Goal: Find contact information: Find contact information

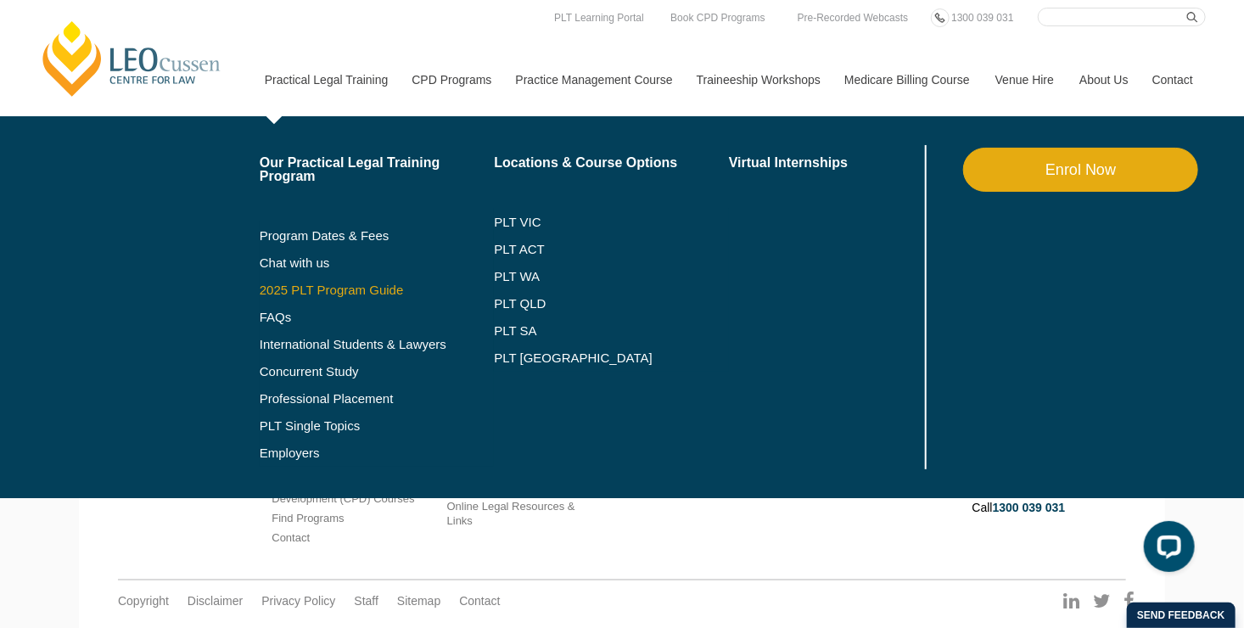
click at [344, 286] on link "2025 PLT Program Guide" at bounding box center [356, 290] width 193 height 14
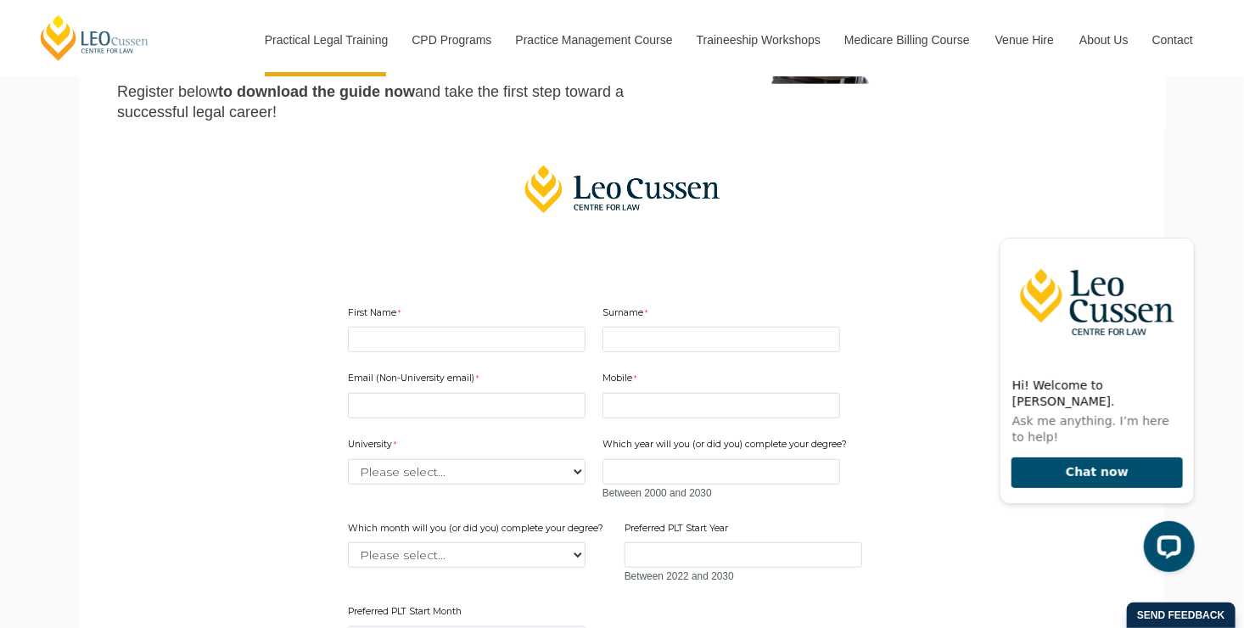
scroll to position [362, 0]
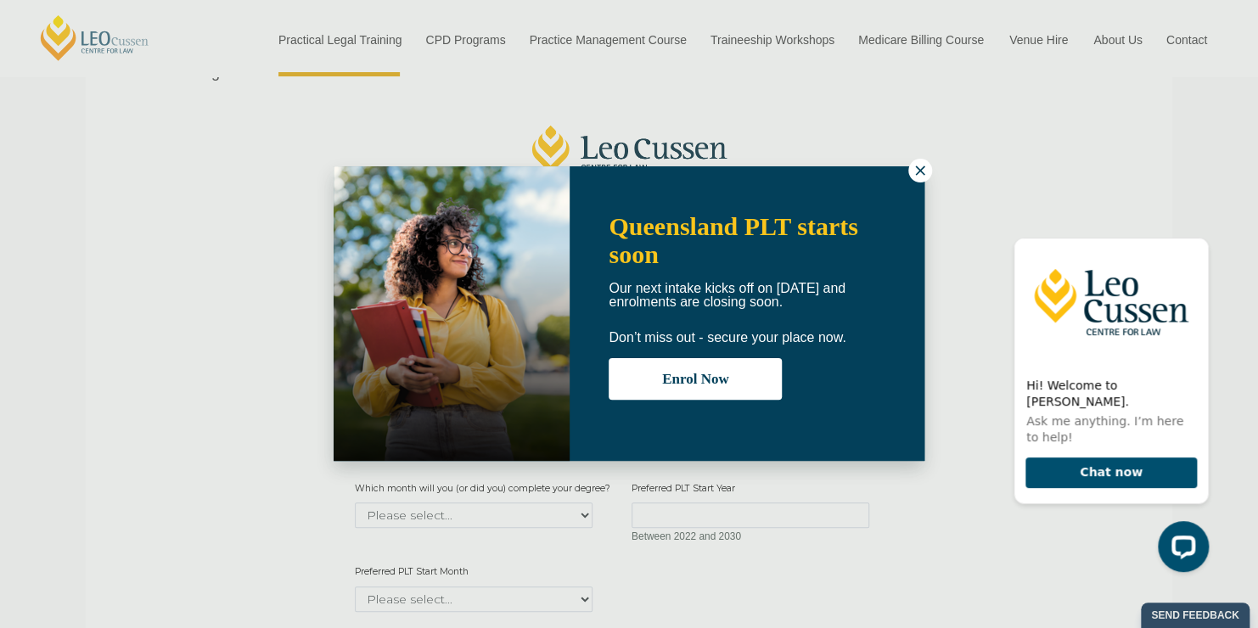
click at [932, 168] on div "Queensland PLT starts soon Our next intake kicks off on 22 September and enrolm…" at bounding box center [629, 314] width 1258 height 628
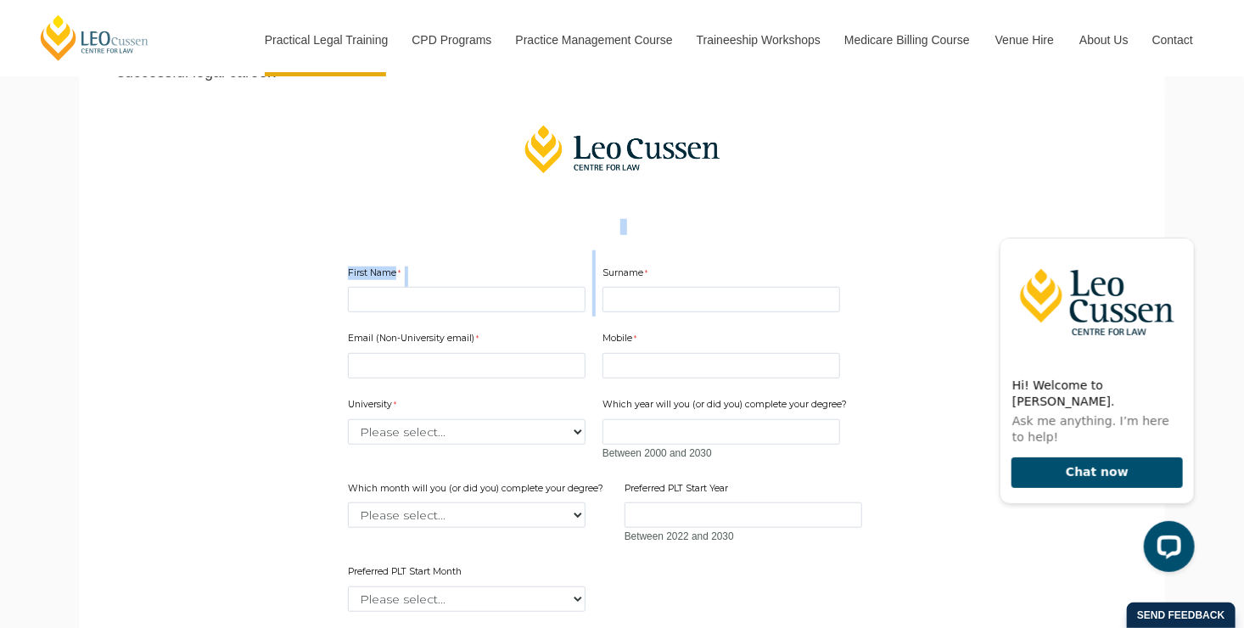
drag, startPoint x: 924, startPoint y: 170, endPoint x: 758, endPoint y: 282, distance: 200.6
click at [758, 282] on div "First Name Surname Email (Non-University email) Mobile 10 characters left. Univ…" at bounding box center [622, 530] width 654 height 846
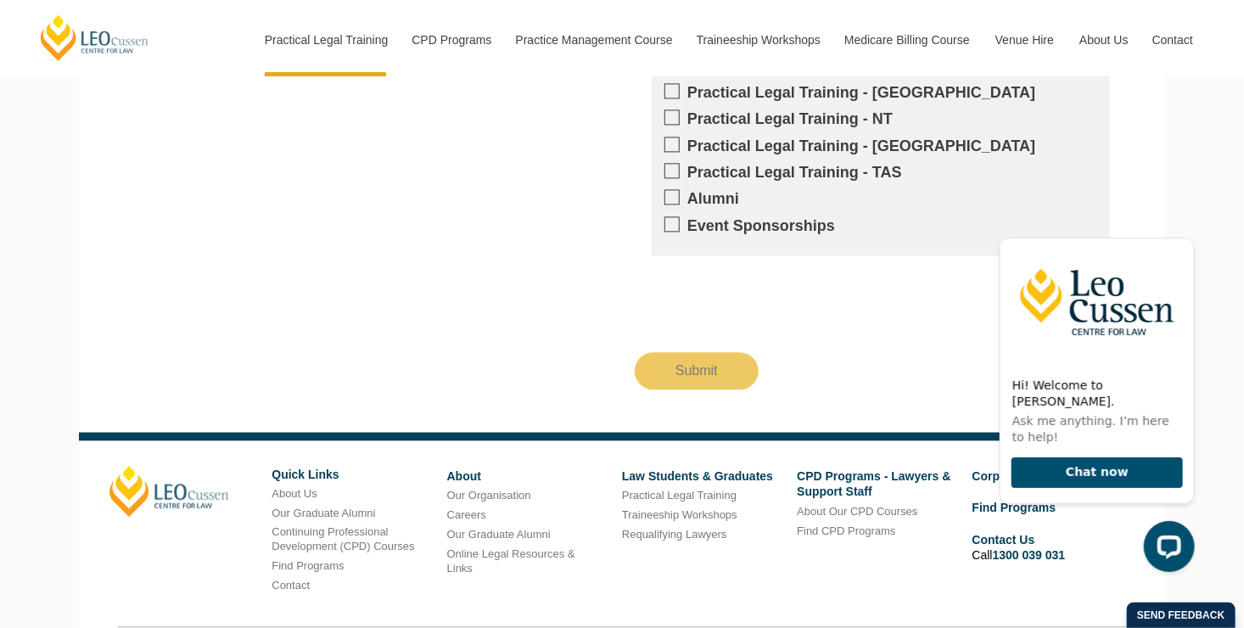
scroll to position [1870, 0]
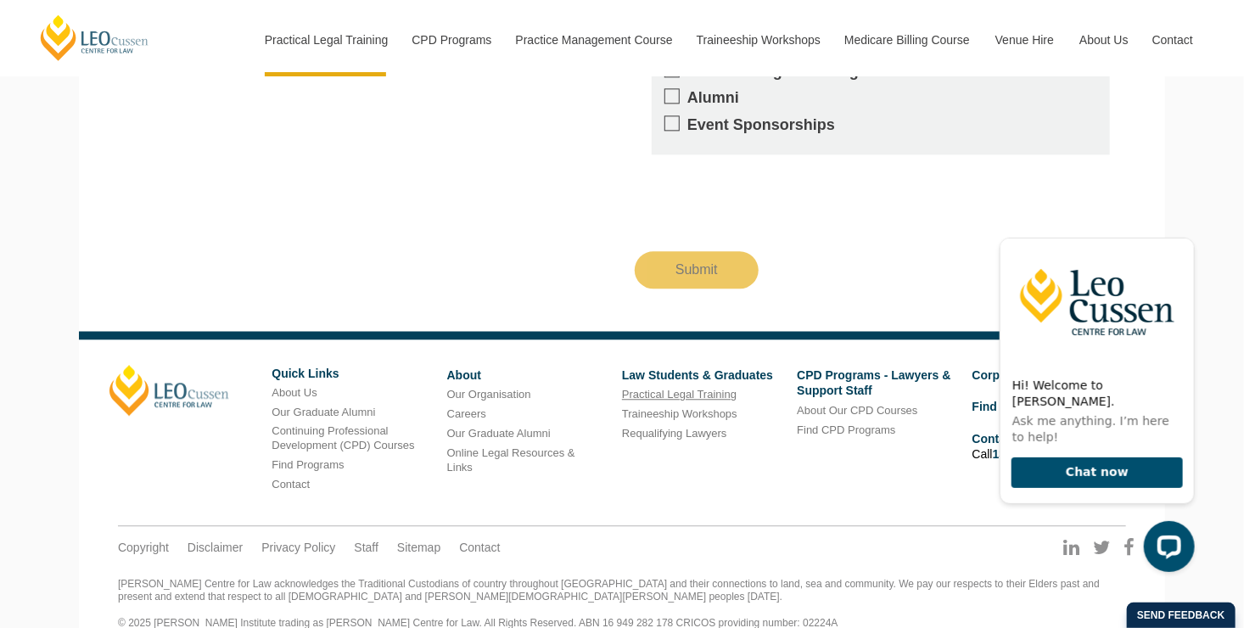
click at [638, 388] on link "Practical Legal Training" at bounding box center [679, 394] width 115 height 13
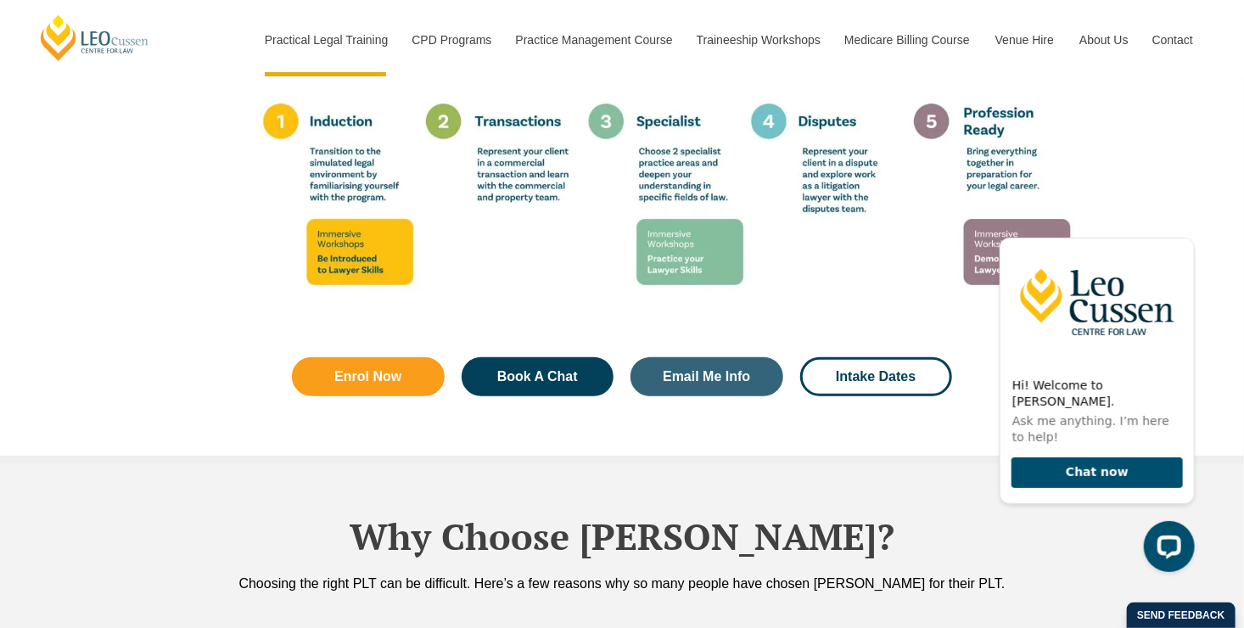
scroll to position [3252, 0]
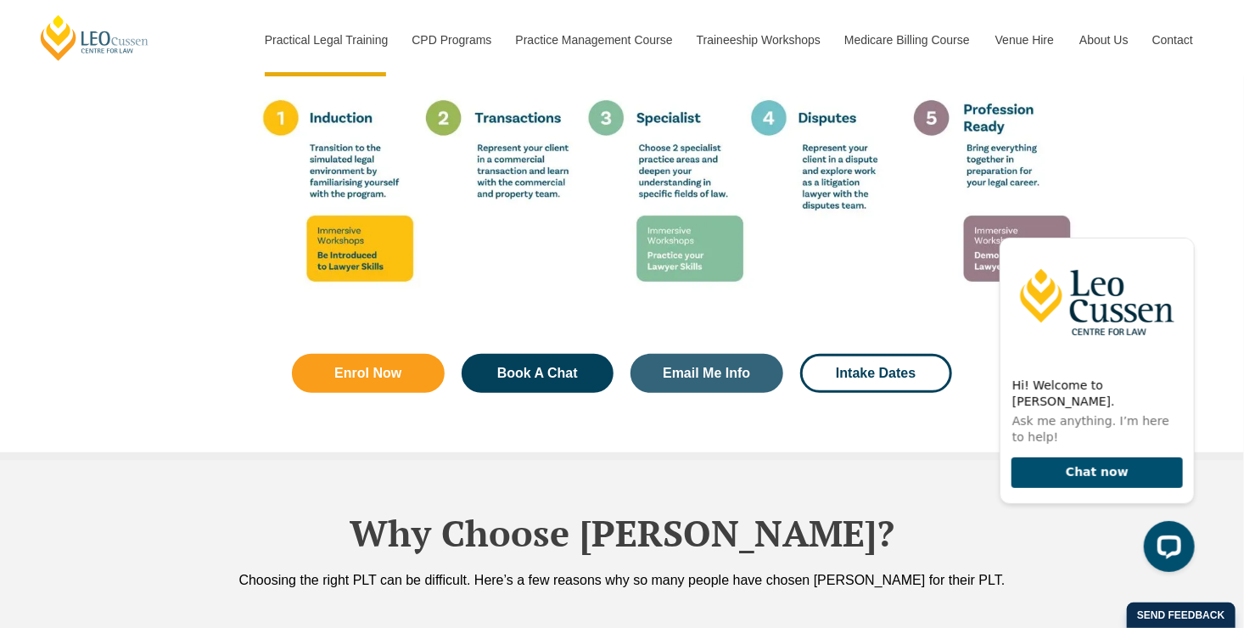
click at [1059, 217] on img at bounding box center [622, 25] width 968 height 605
click at [1160, 177] on div "How it all comes together Enrol Now Book A Chat Email Me Info Intake Dates" at bounding box center [622, 37] width 1244 height 848
click at [1189, 233] on icon "Hide greeting" at bounding box center [1184, 223] width 20 height 20
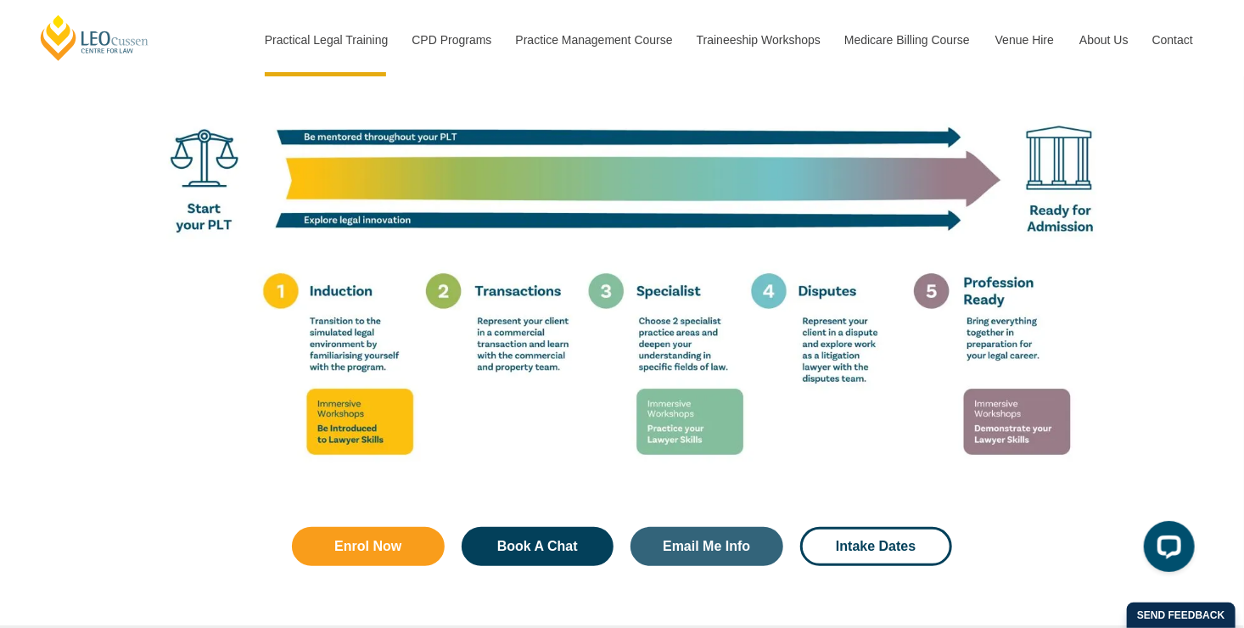
scroll to position [3079, 0]
click at [1033, 406] on img at bounding box center [622, 198] width 968 height 605
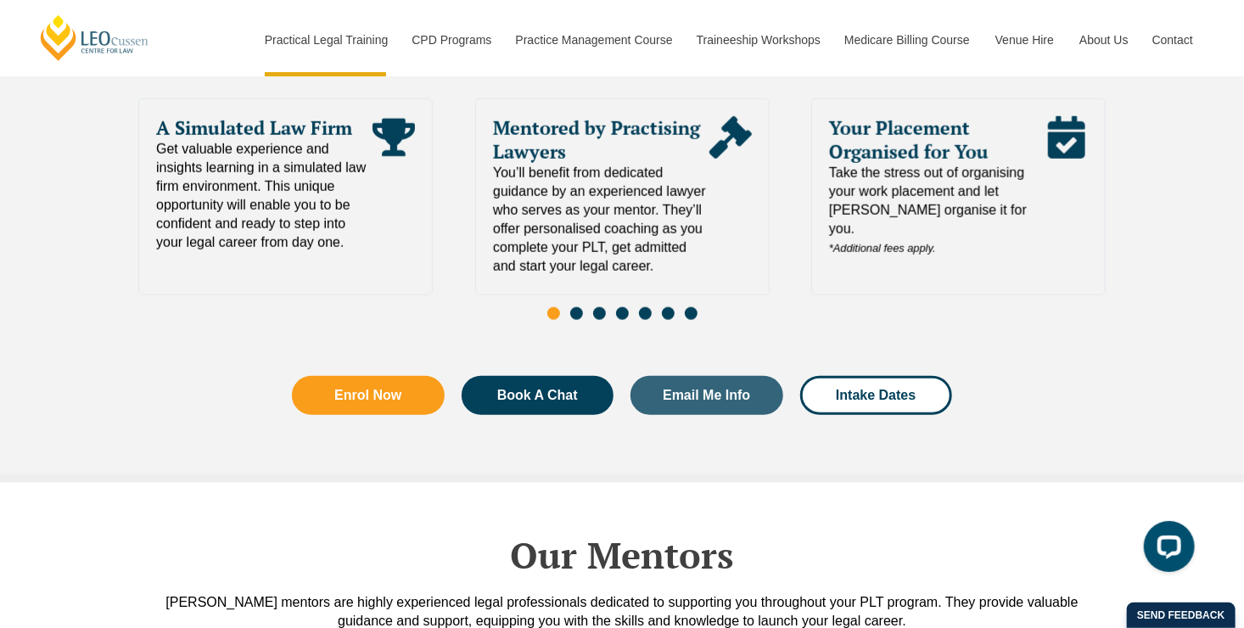
scroll to position [3670, 0]
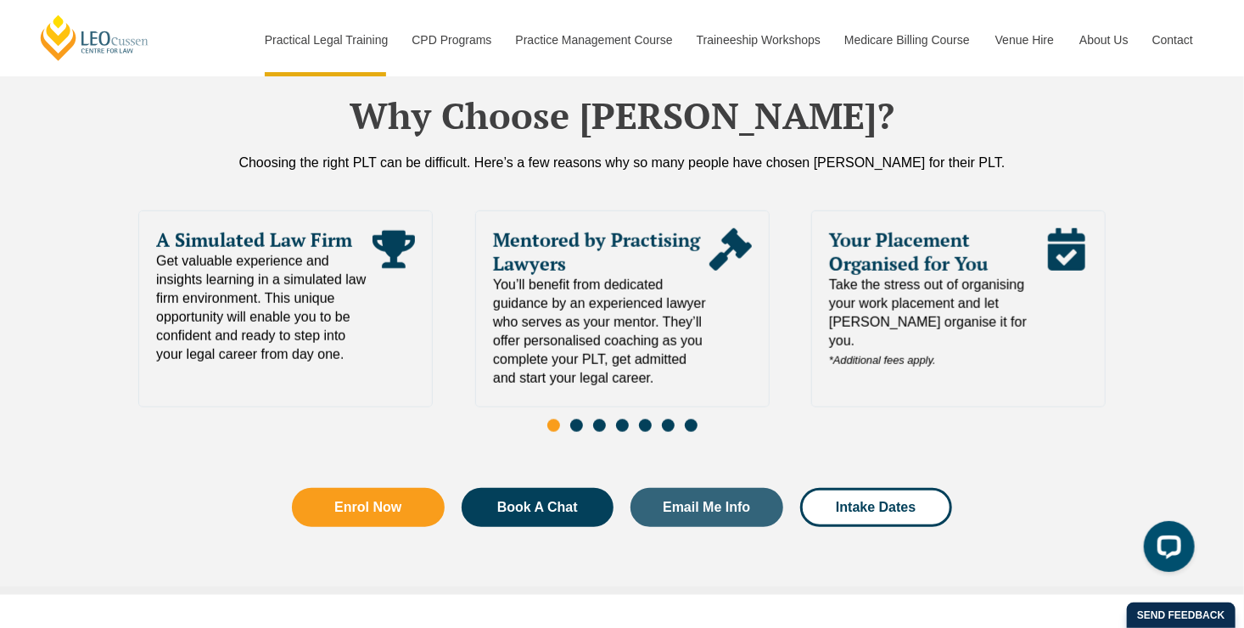
click at [930, 276] on span "Take the stress out of organising your work placement and let Leo Cussen organi…" at bounding box center [937, 323] width 216 height 94
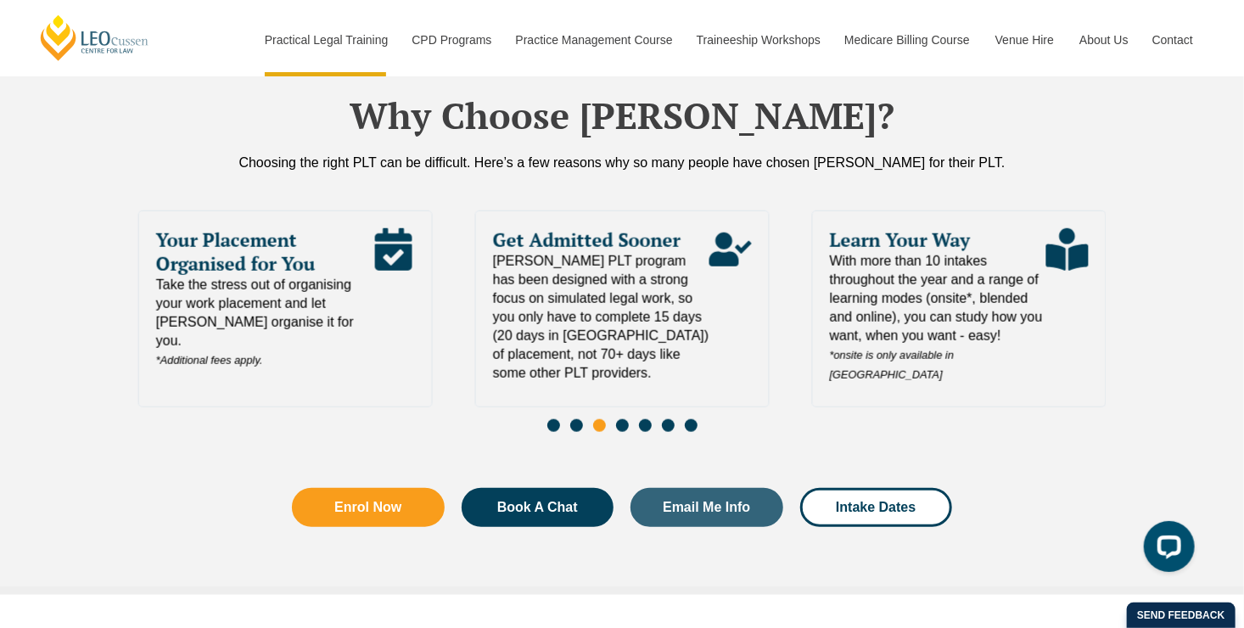
click at [281, 276] on span "Take the stress out of organising your work placement and let Leo Cussen organi…" at bounding box center [264, 323] width 216 height 94
click at [283, 228] on span "Your Placement Organised for You" at bounding box center [264, 252] width 216 height 48
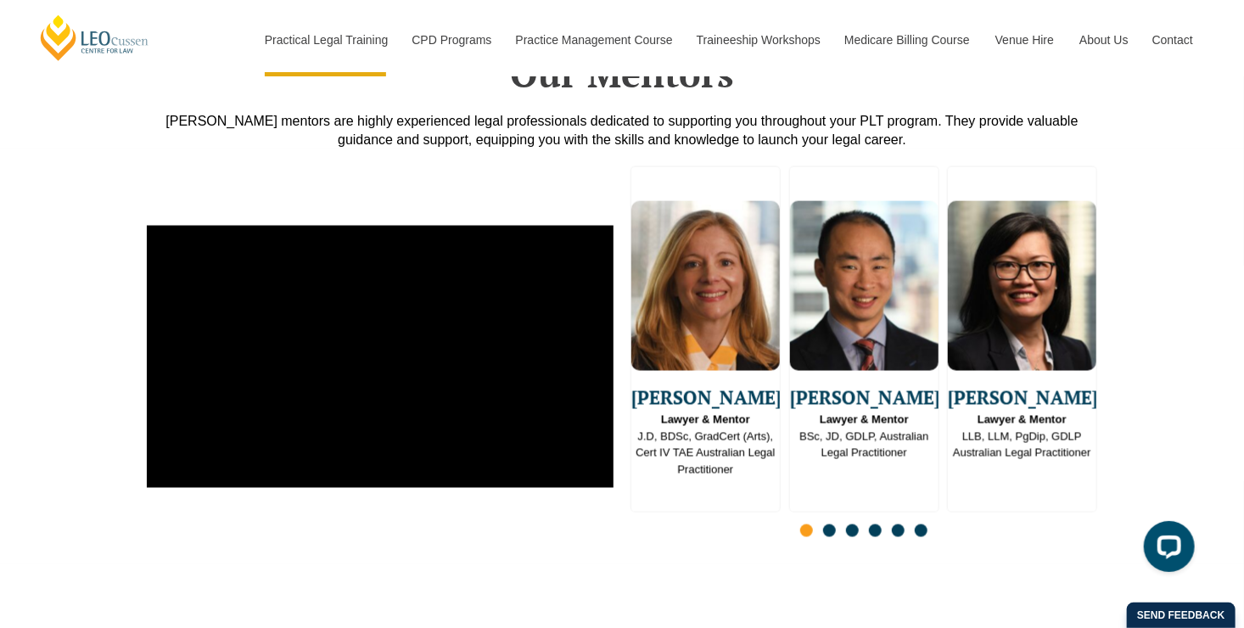
scroll to position [4261, 0]
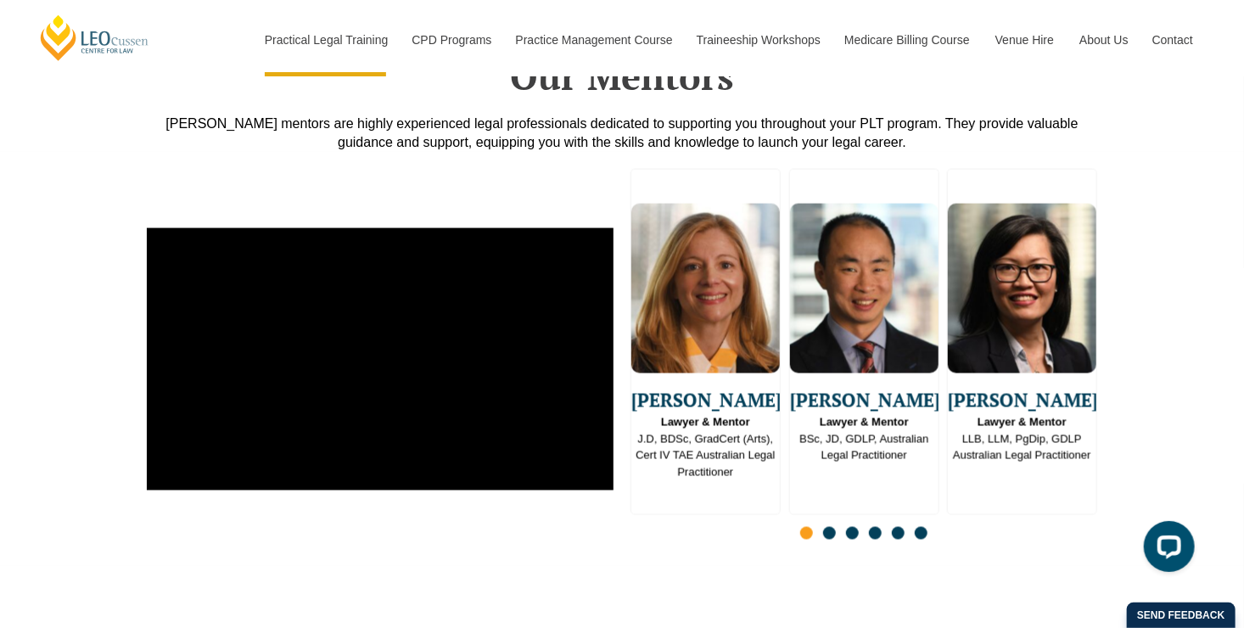
click at [830, 525] on div "Slides" at bounding box center [864, 535] width 467 height 20
click at [829, 527] on span "Go to slide 2" at bounding box center [829, 533] width 13 height 13
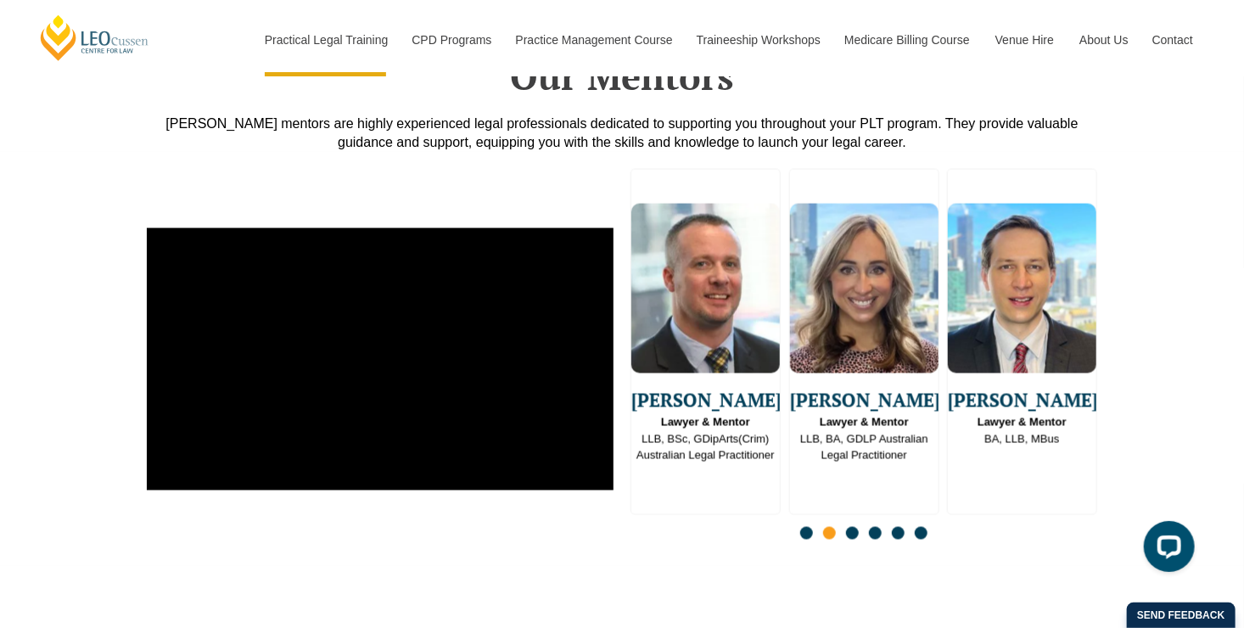
click at [847, 527] on span "Go to slide 3" at bounding box center [852, 533] width 13 height 13
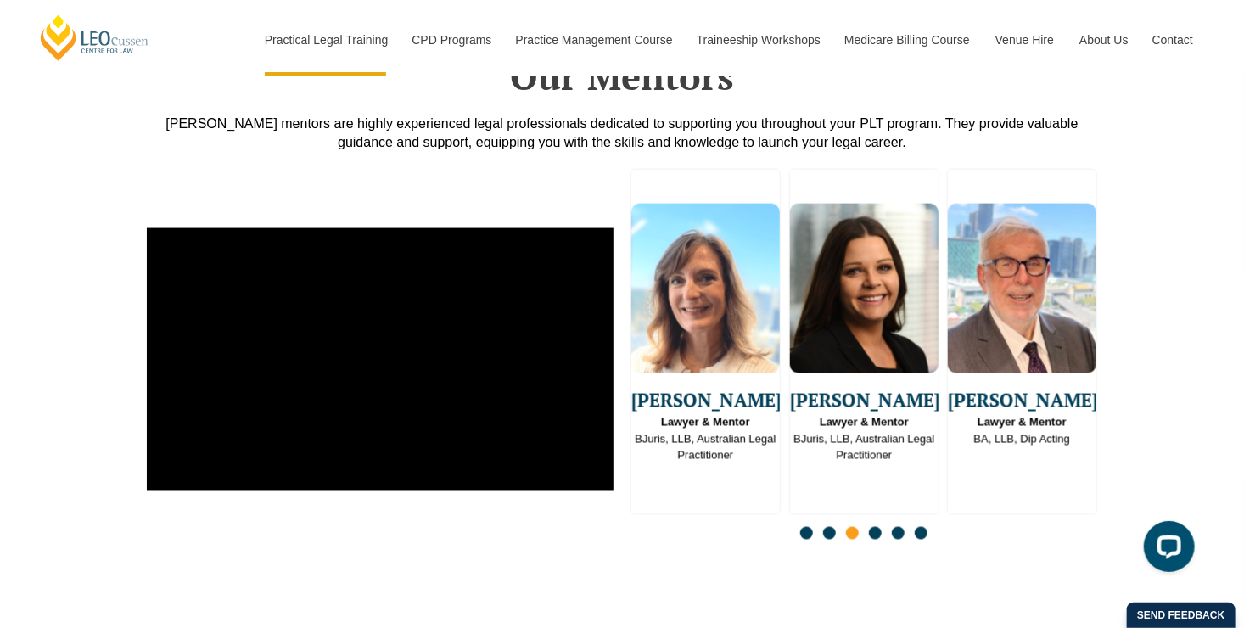
click at [877, 527] on span "Go to slide 4" at bounding box center [875, 533] width 13 height 13
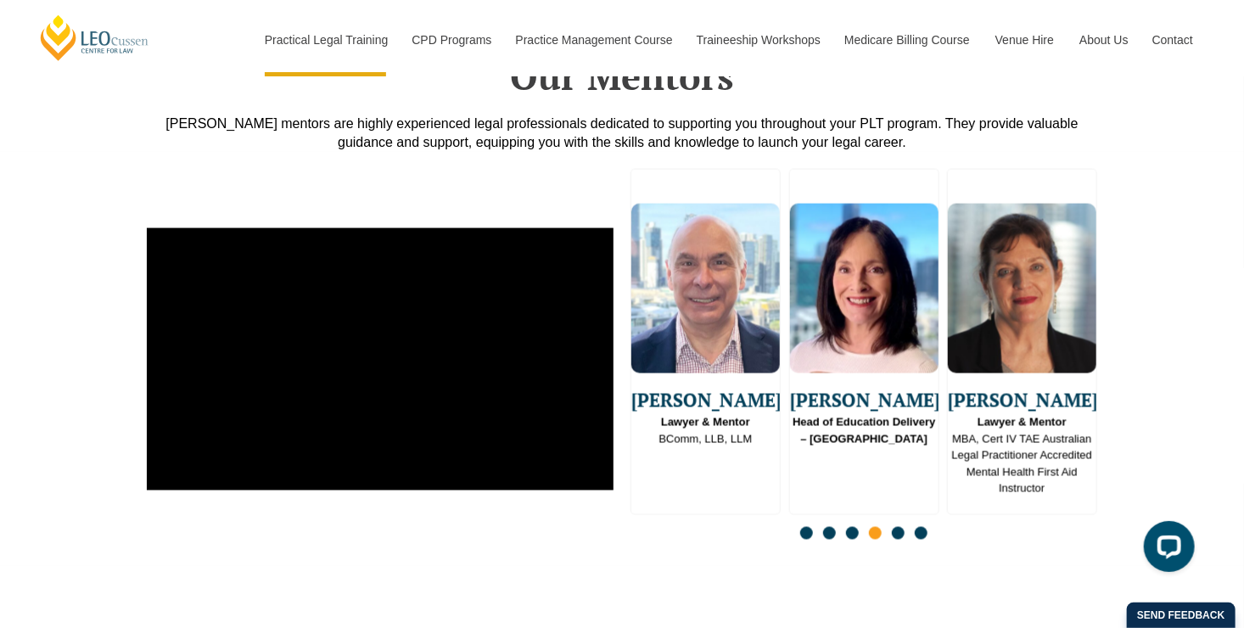
click at [905, 525] on div "Slides" at bounding box center [864, 535] width 467 height 20
click at [904, 527] on span "Go to slide 5" at bounding box center [898, 533] width 13 height 13
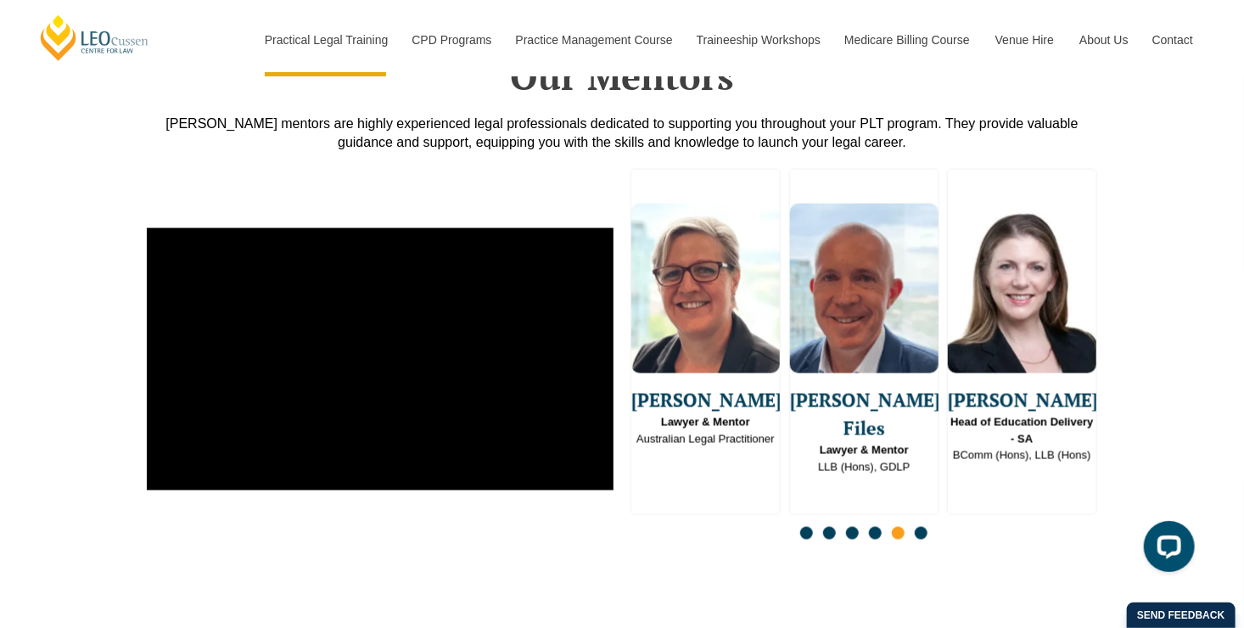
click at [925, 527] on span "Go to slide 6" at bounding box center [921, 533] width 13 height 13
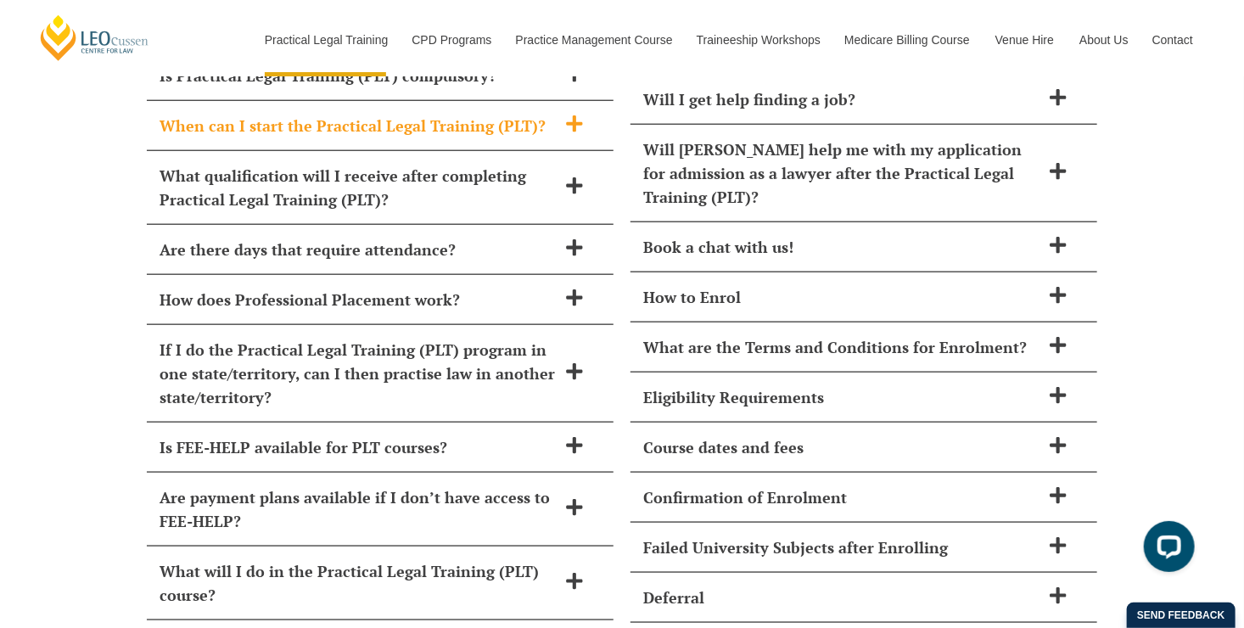
scroll to position [7071, 0]
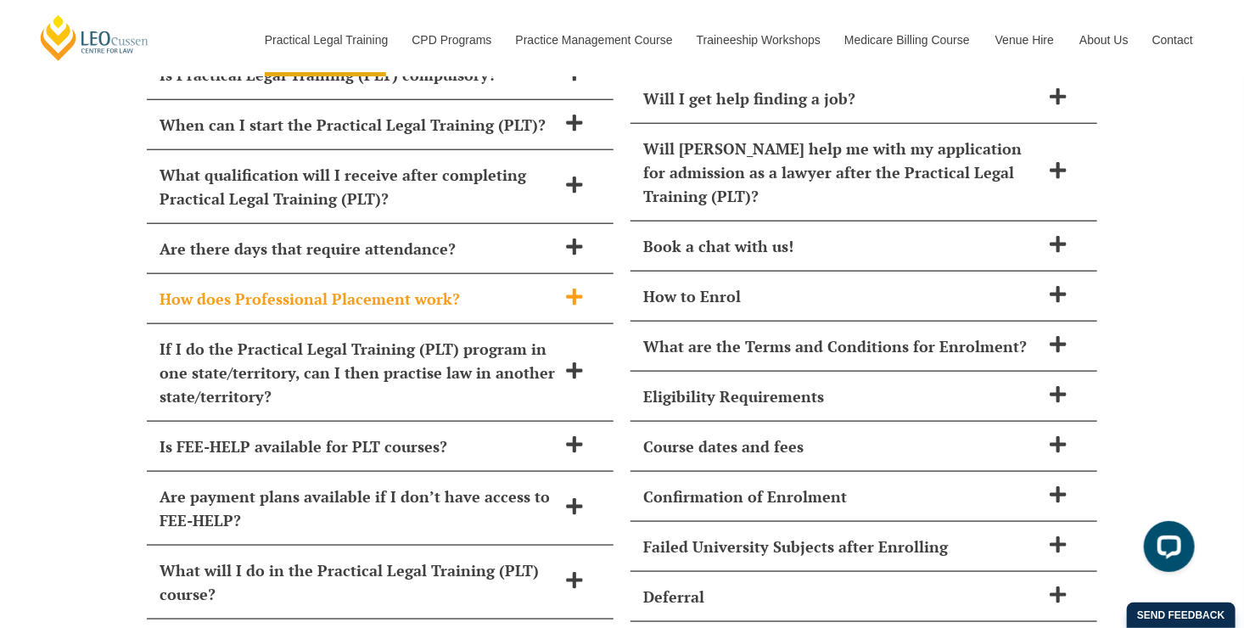
click at [568, 274] on div "How does Professional Placement work?" at bounding box center [380, 299] width 467 height 50
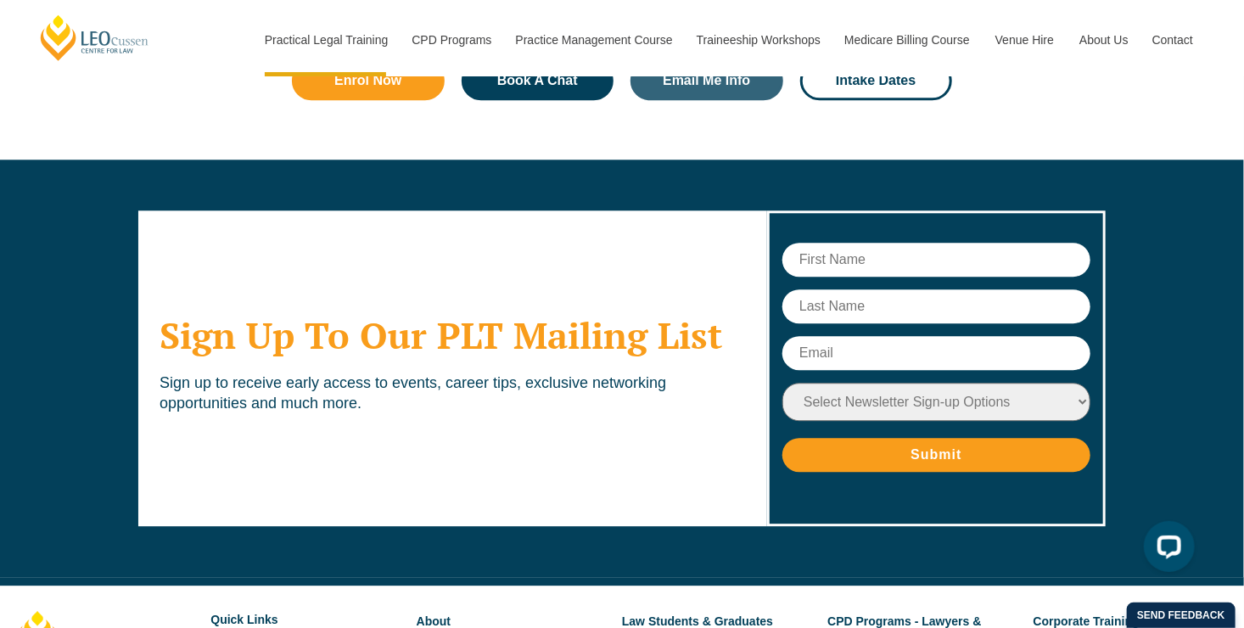
scroll to position [8500, 0]
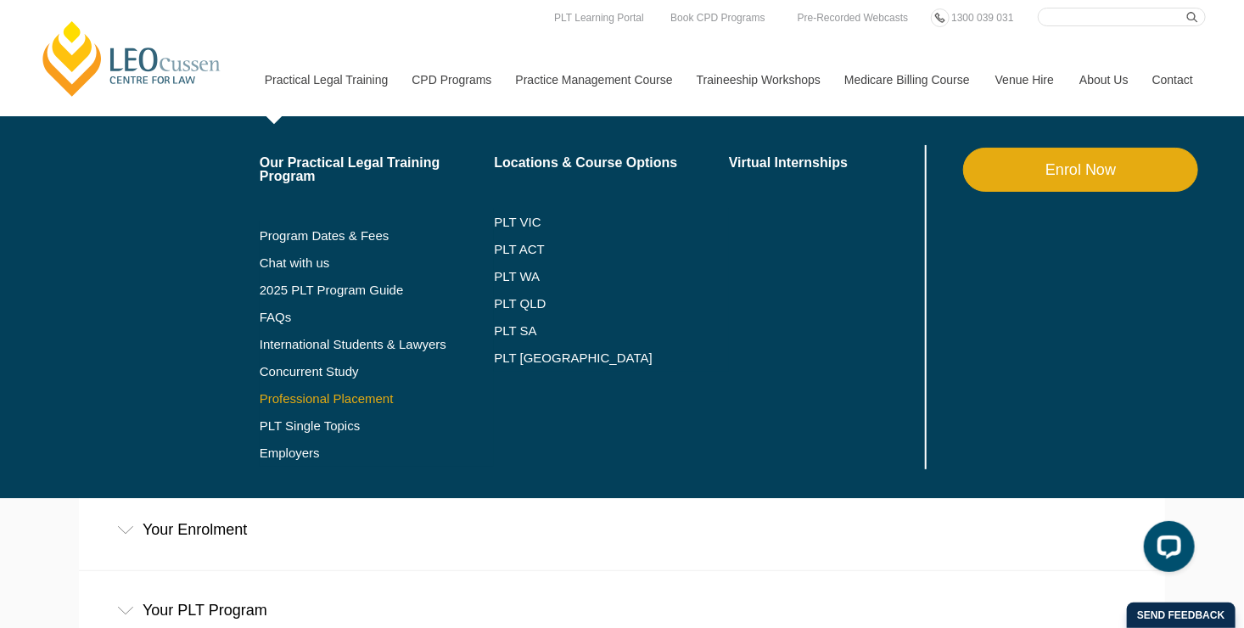
click at [378, 392] on link "Professional Placement" at bounding box center [377, 399] width 235 height 14
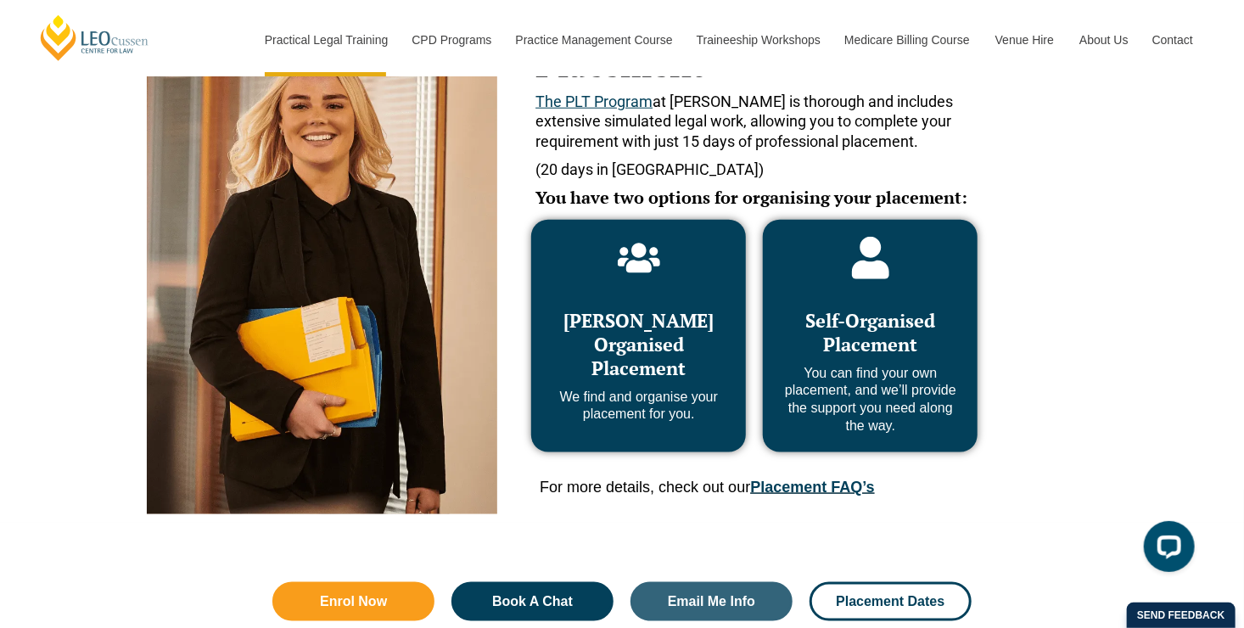
click at [648, 317] on span "[PERSON_NAME] Organised Placement" at bounding box center [639, 344] width 150 height 72
click at [880, 346] on span "Self-Organised Placement" at bounding box center [870, 332] width 130 height 48
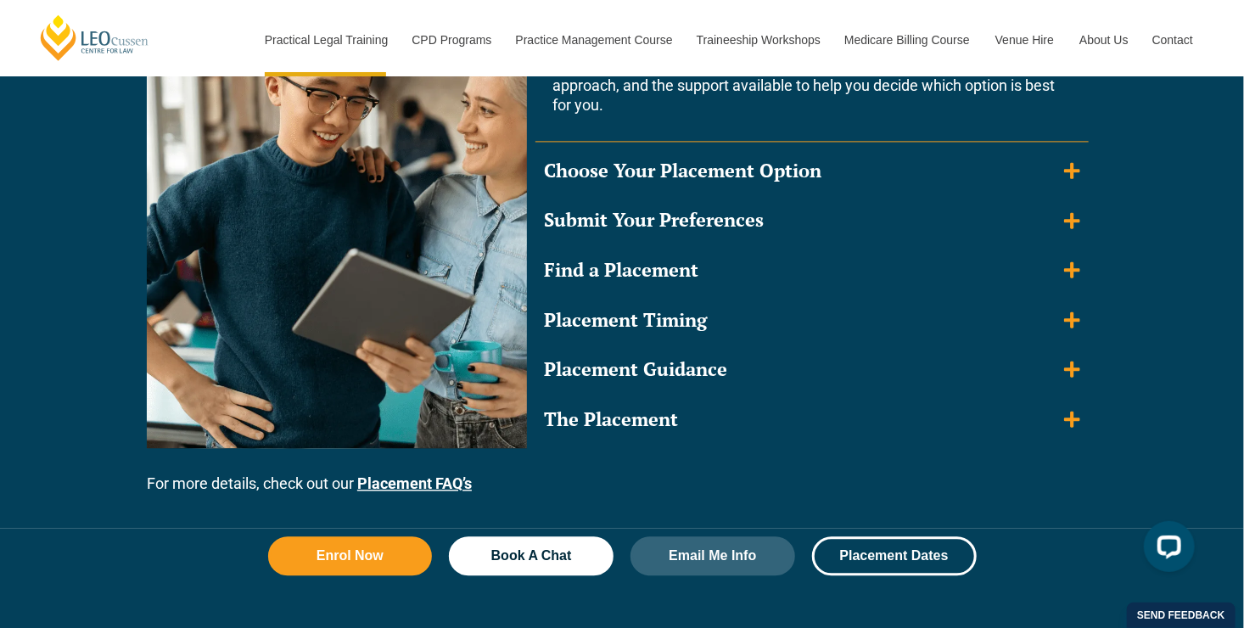
scroll to position [1711, 0]
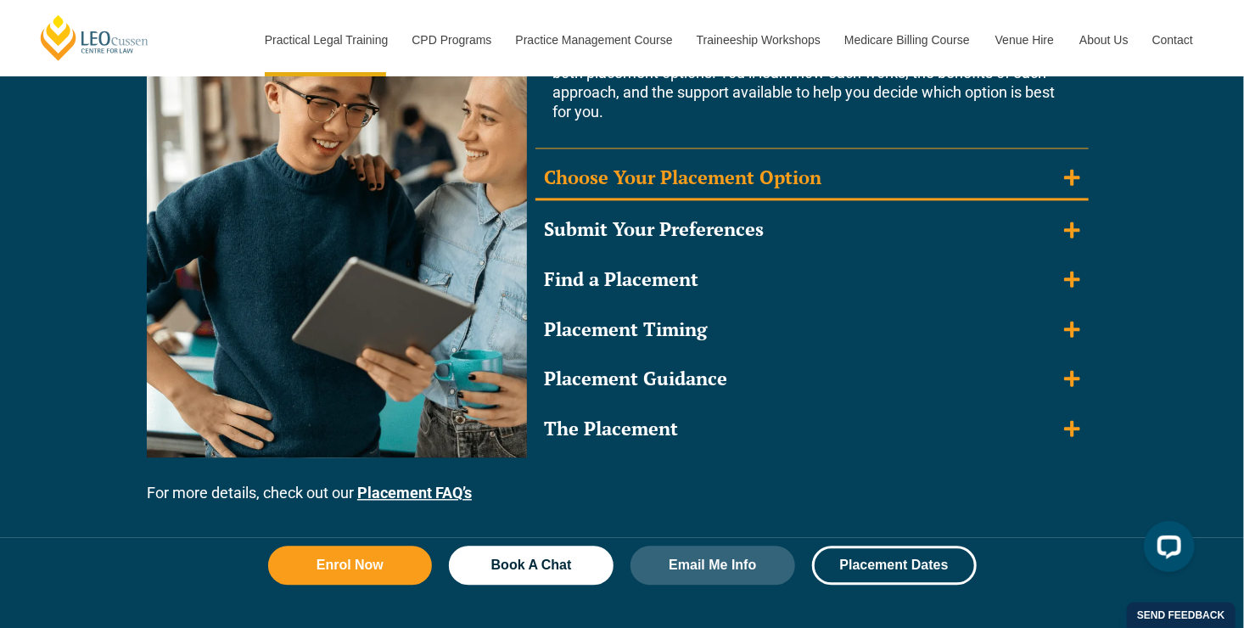
click at [1082, 171] on summary "Choose Your Placement Option" at bounding box center [812, 179] width 553 height 44
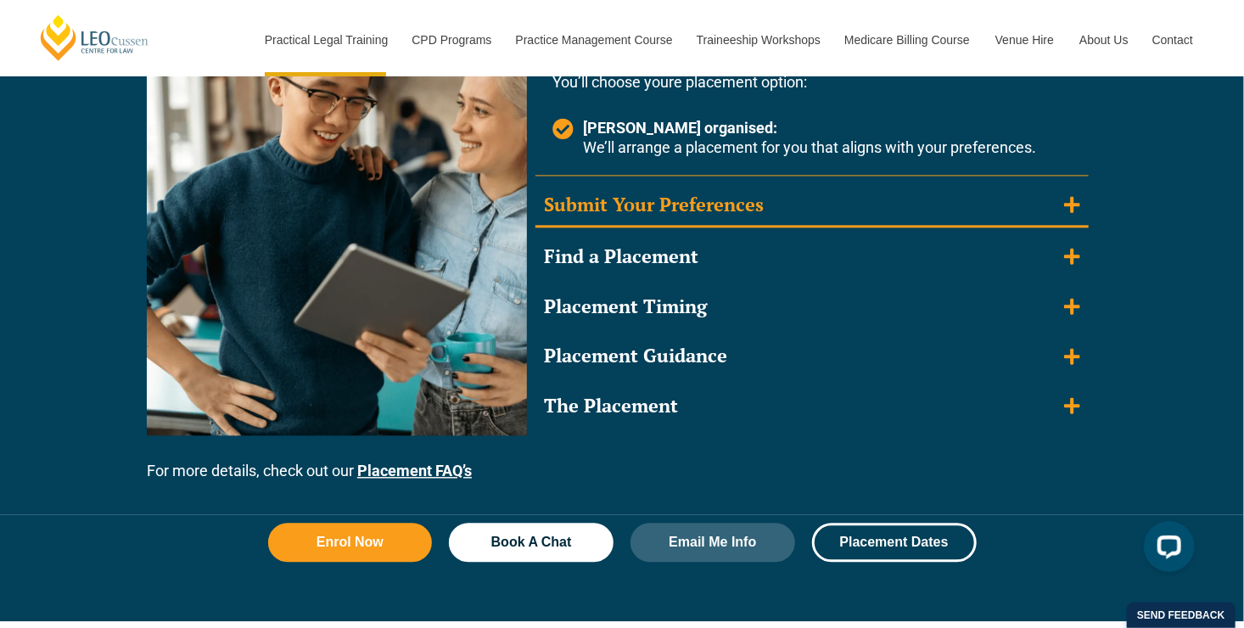
click at [1084, 191] on summary "Submit Your Preferences" at bounding box center [812, 206] width 553 height 44
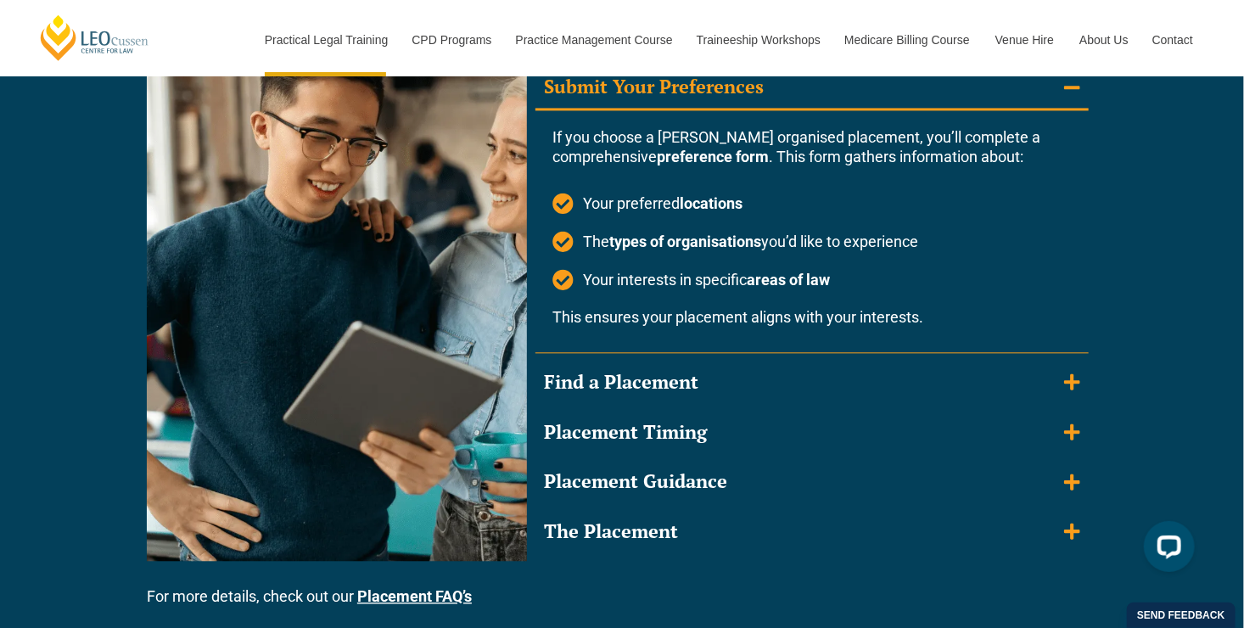
scroll to position [1704, 0]
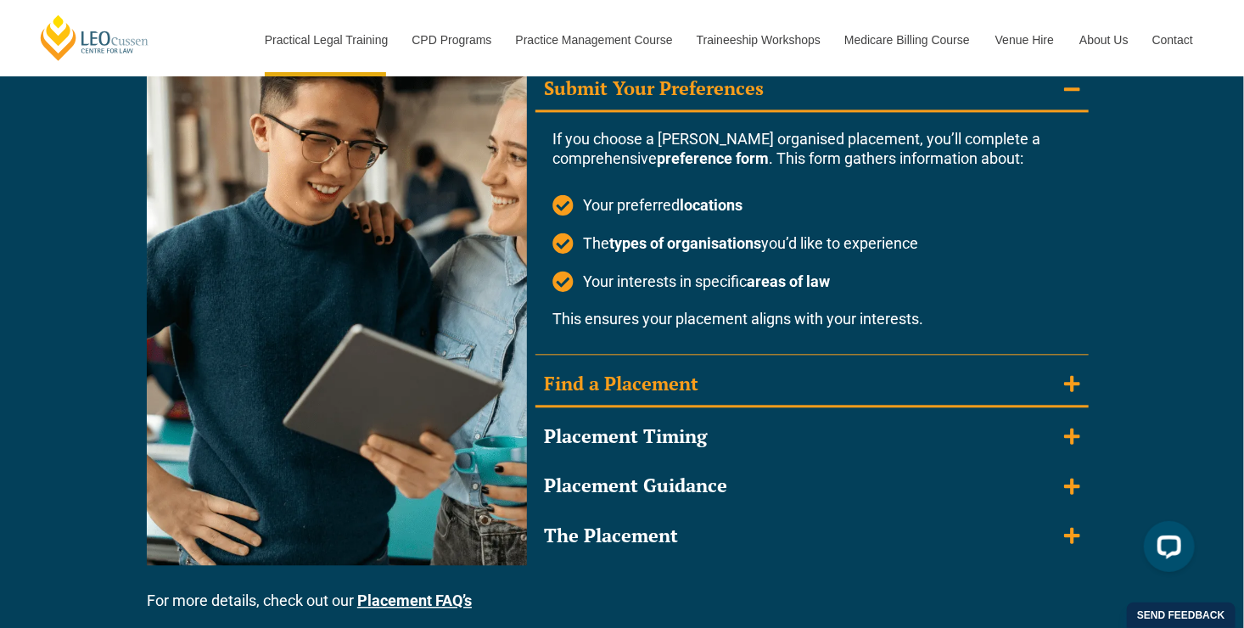
click at [1069, 386] on icon "Accordion. Open links with Enter or Space, close with Escape, and navigate with…" at bounding box center [1072, 383] width 16 height 19
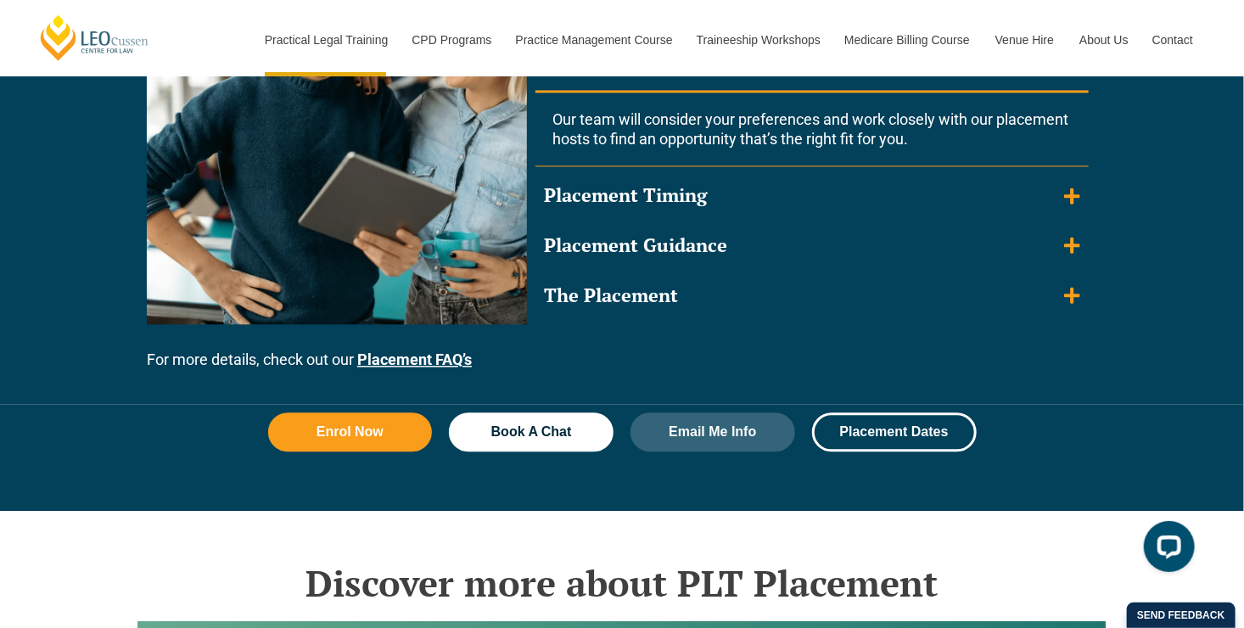
scroll to position [1772, 0]
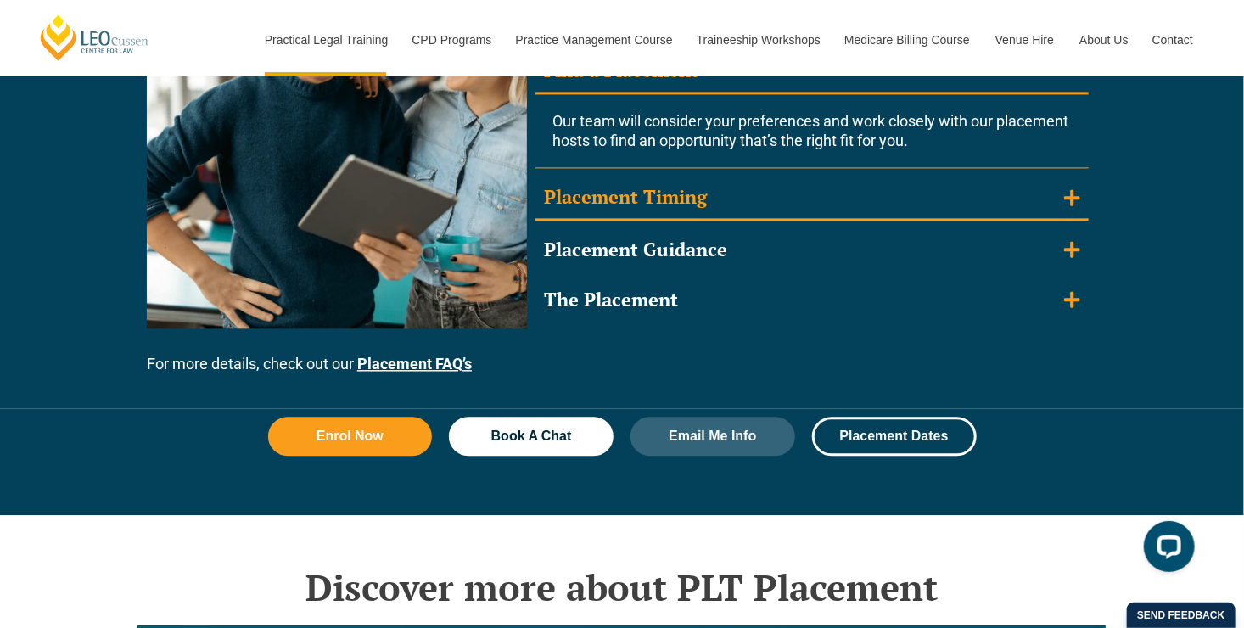
click at [1074, 204] on icon "Accordion. Open links with Enter or Space, close with Escape, and navigate with…" at bounding box center [1072, 197] width 16 height 19
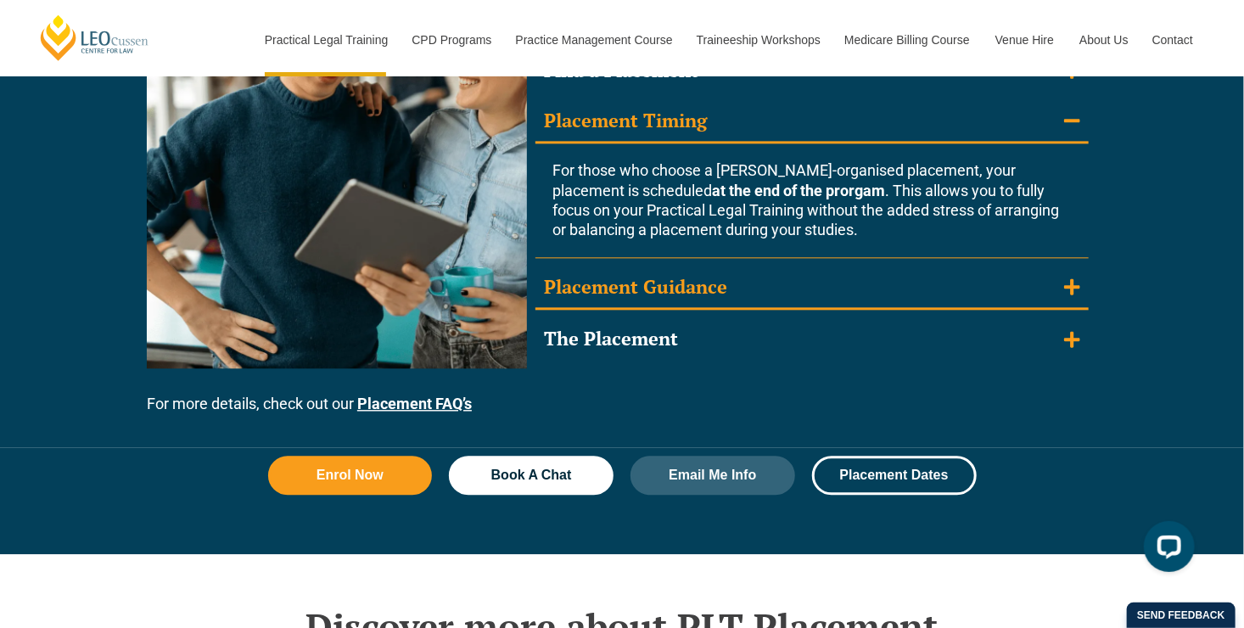
click at [1065, 267] on summary "Placement Guidance" at bounding box center [812, 289] width 553 height 44
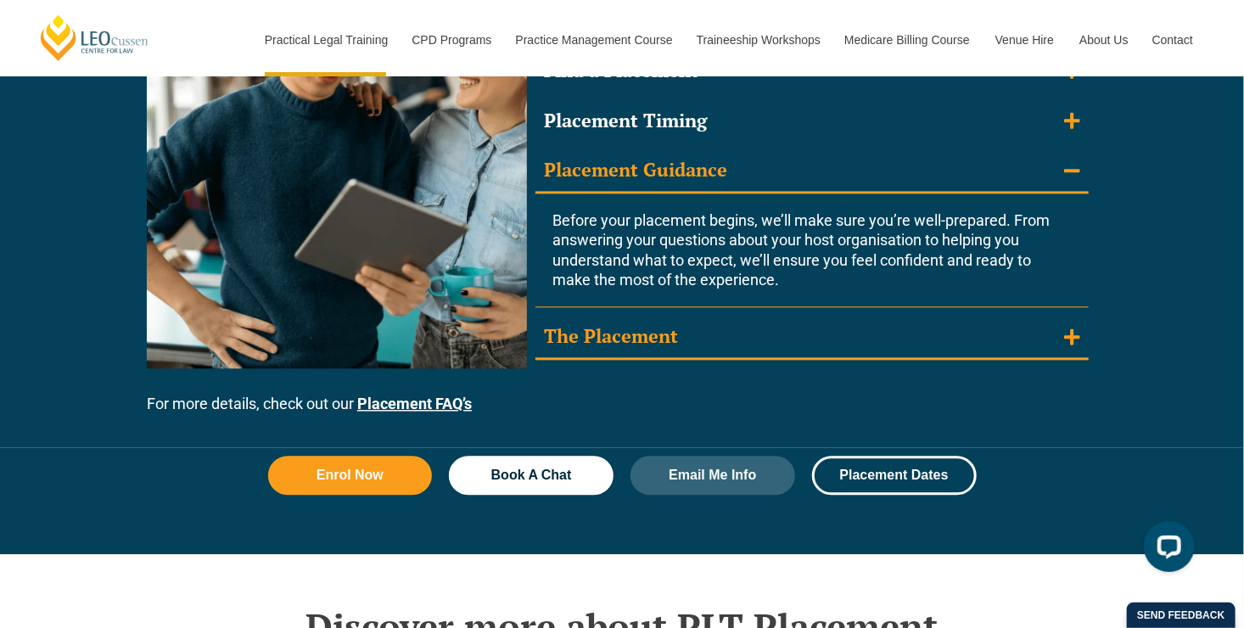
click at [1074, 341] on icon "Accordion. Open links with Enter or Space, close with Escape, and navigate with…" at bounding box center [1072, 337] width 16 height 19
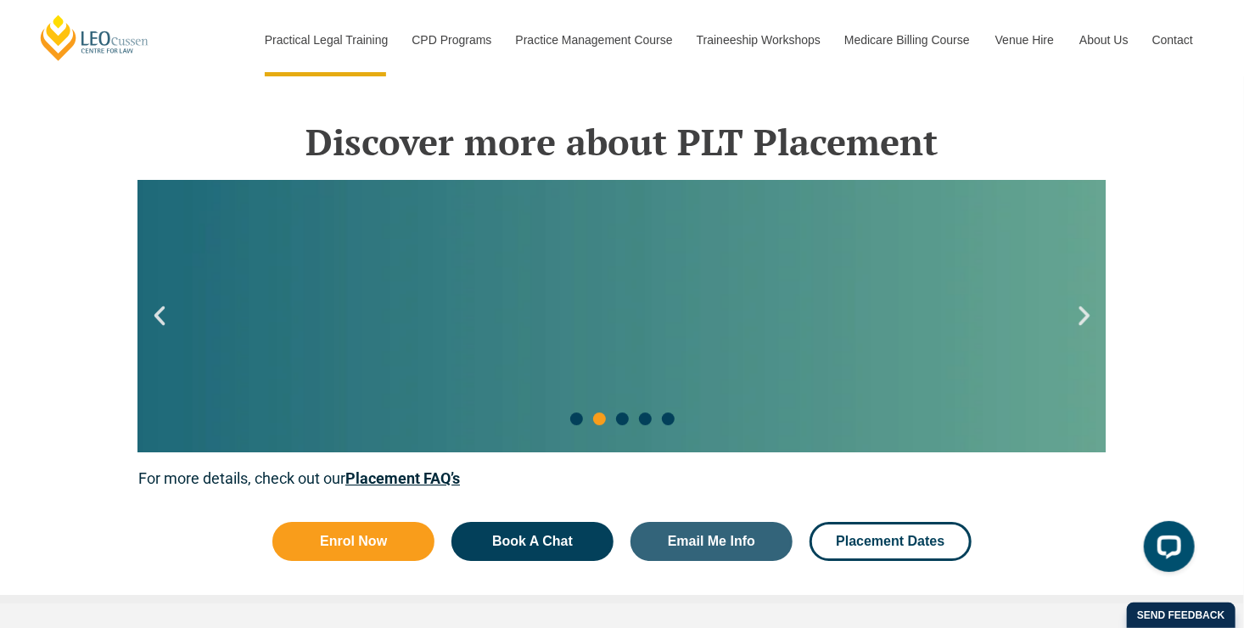
scroll to position [2473, 0]
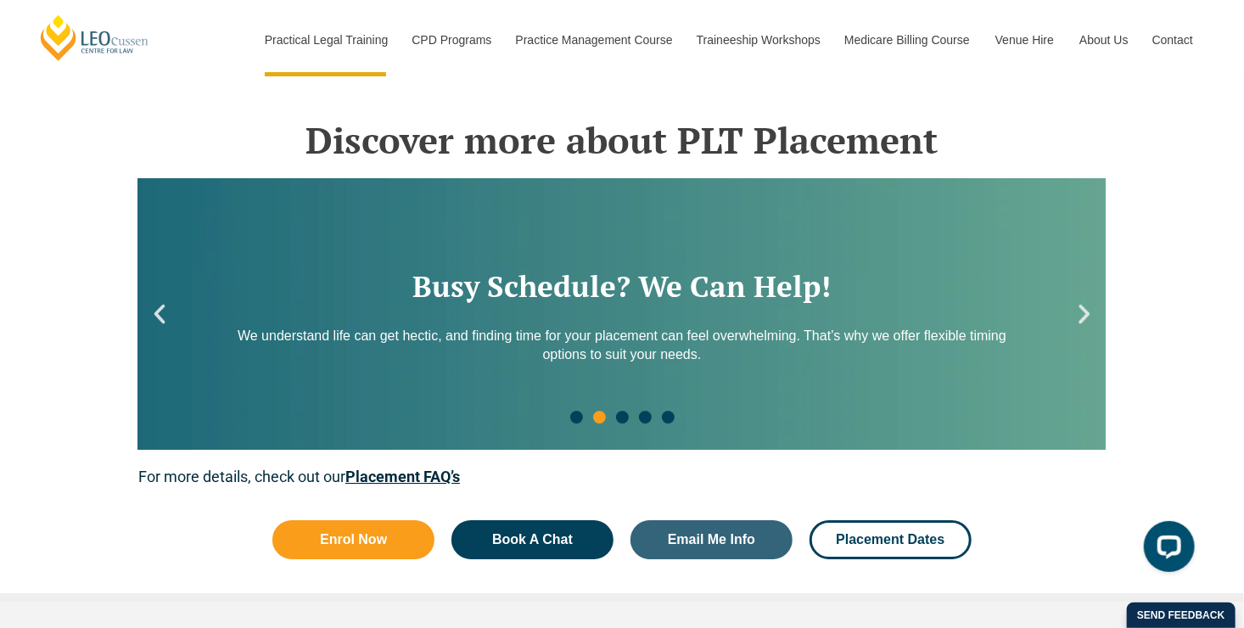
click at [1092, 322] on icon "Next slide" at bounding box center [1084, 313] width 25 height 25
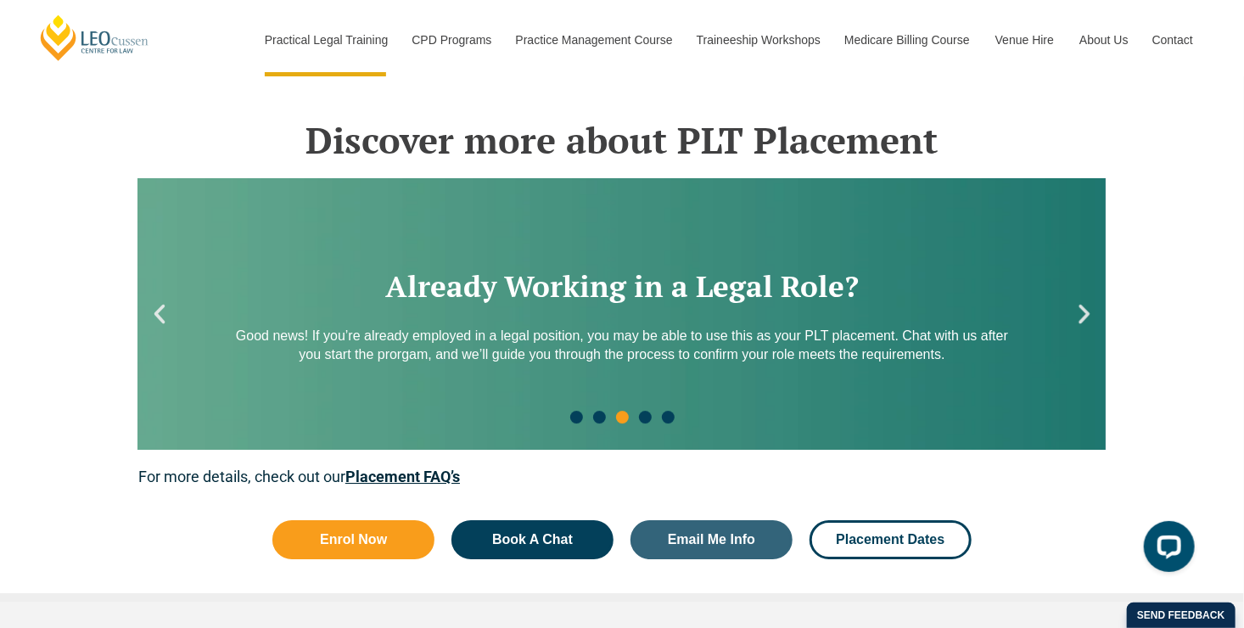
click at [1092, 322] on icon "Next slide" at bounding box center [1084, 313] width 25 height 25
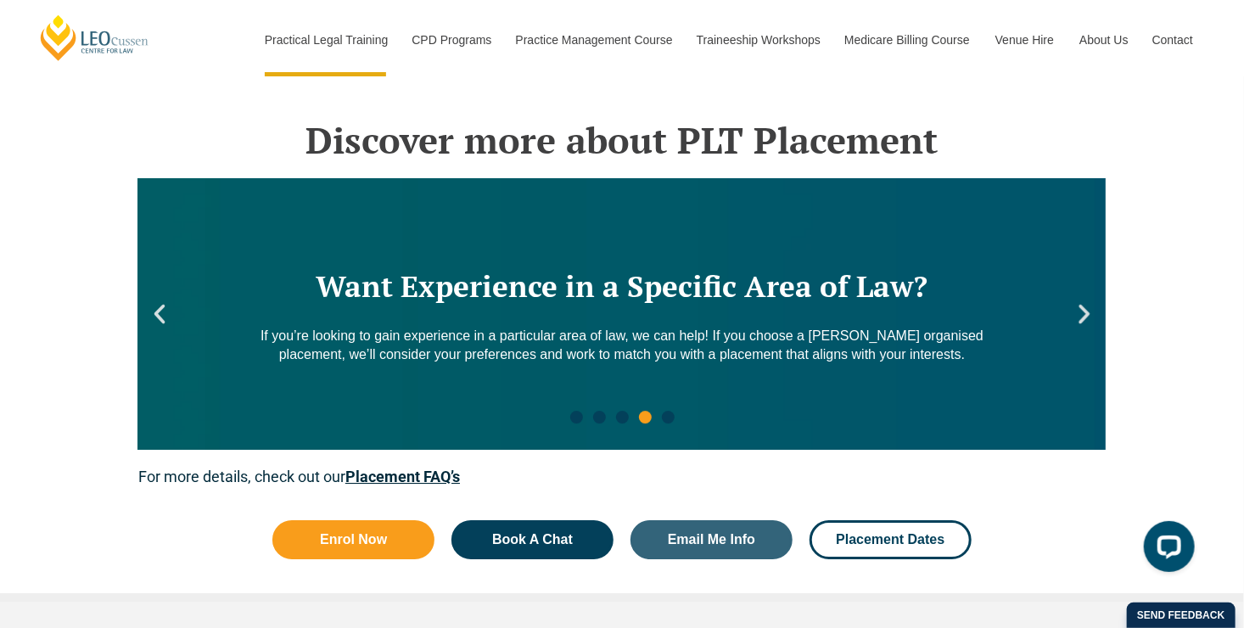
click at [1077, 317] on icon "Next slide" at bounding box center [1084, 313] width 25 height 25
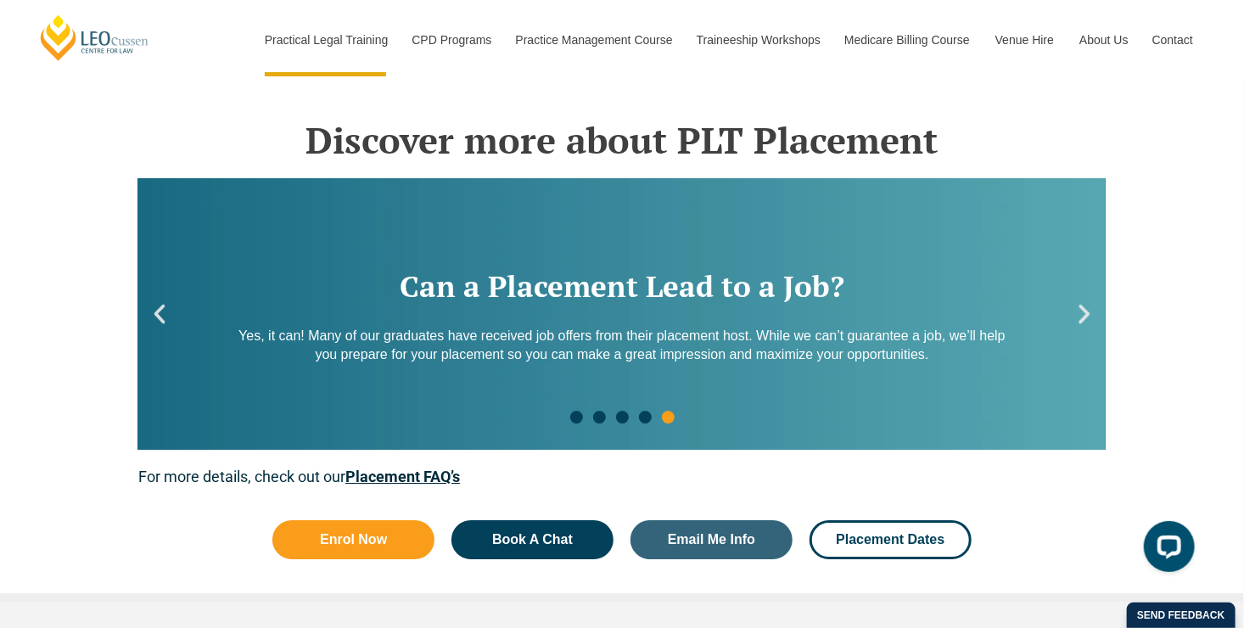
click at [1077, 317] on icon "Next slide" at bounding box center [1084, 313] width 25 height 25
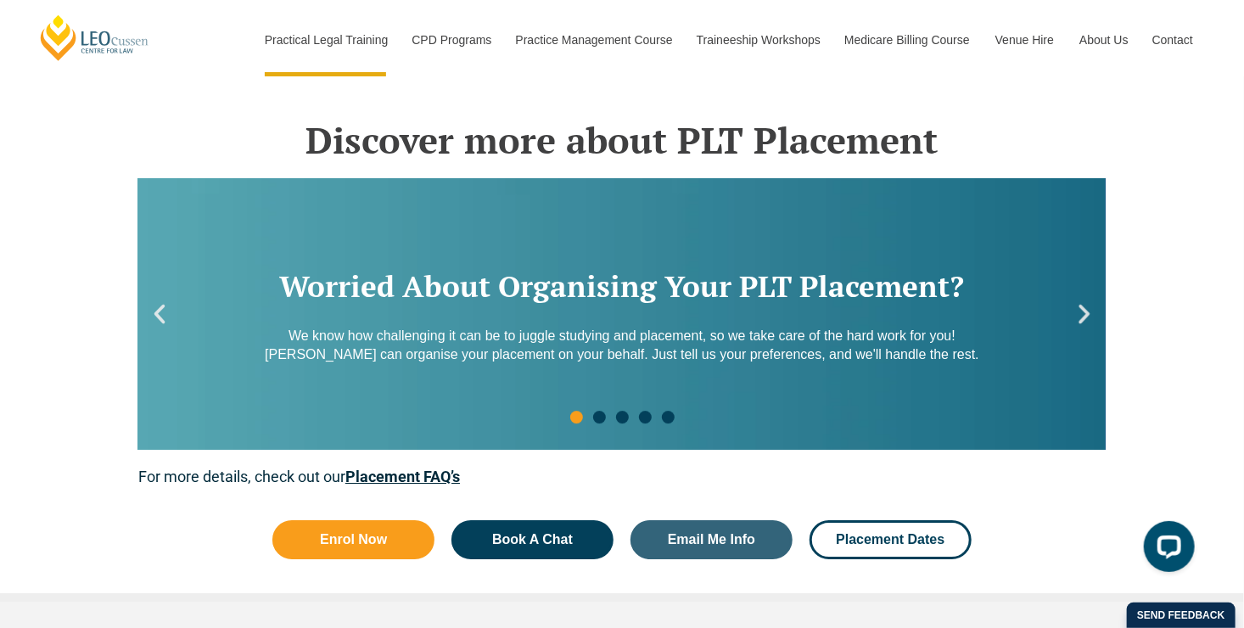
click at [1077, 317] on icon "Next slide" at bounding box center [1084, 313] width 25 height 25
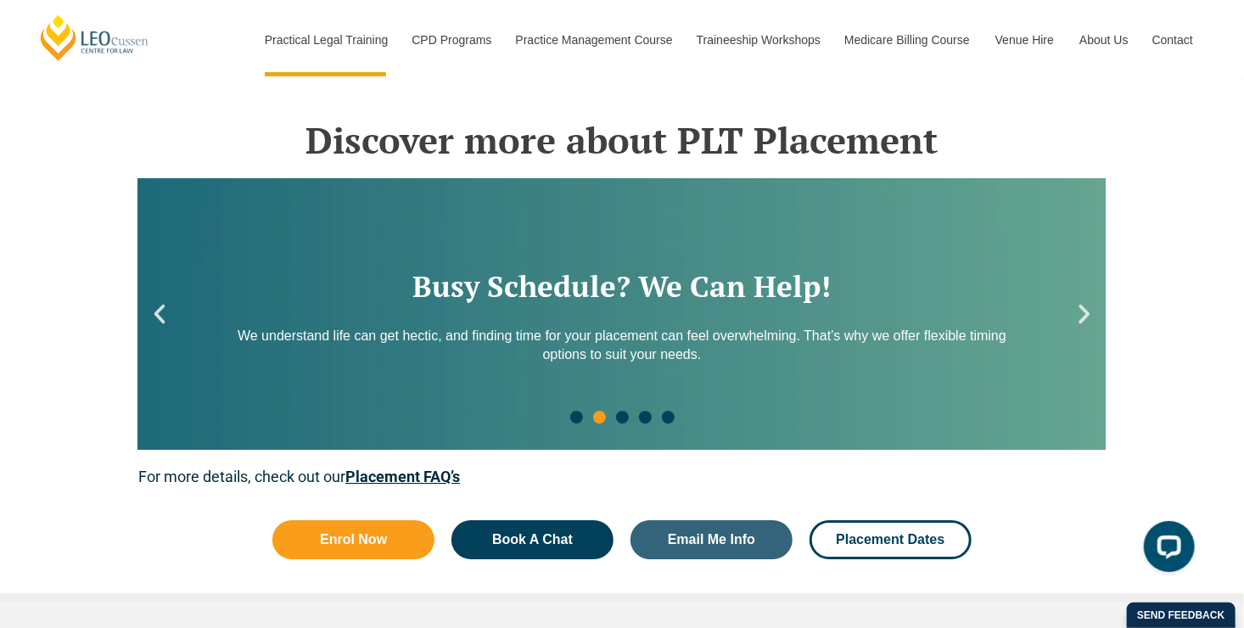
click at [1060, 311] on div "Busy Schedule? We Can Help! We understand life can get hectic, and finding time…" at bounding box center [622, 314] width 968 height 272
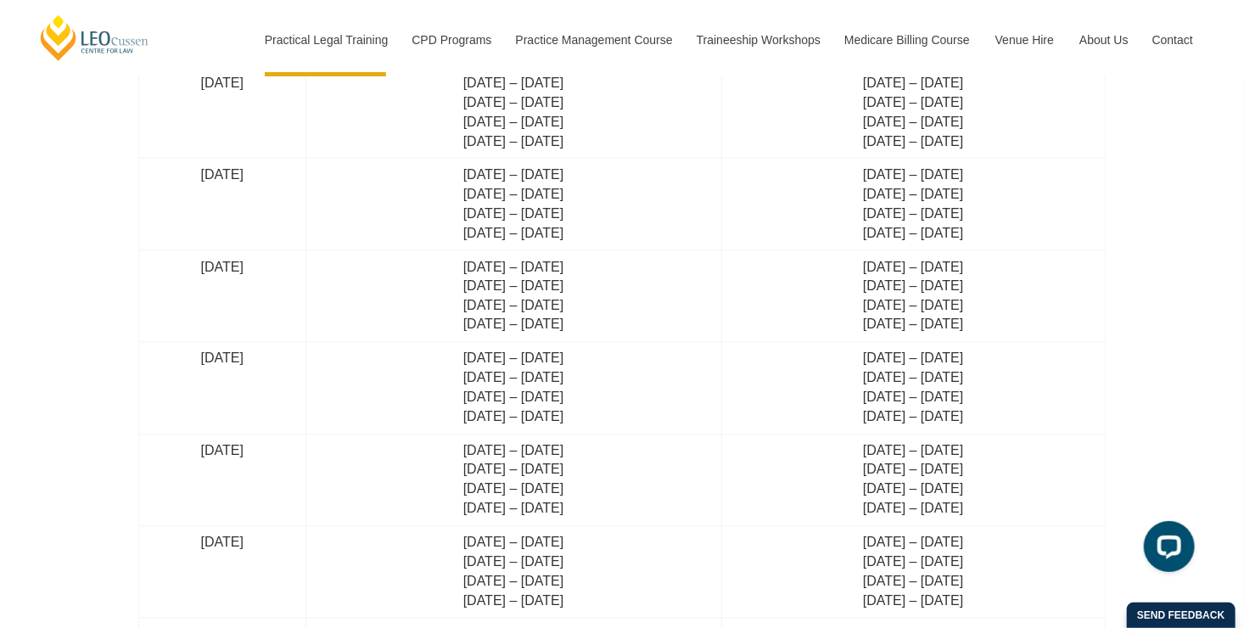
scroll to position [4393, 0]
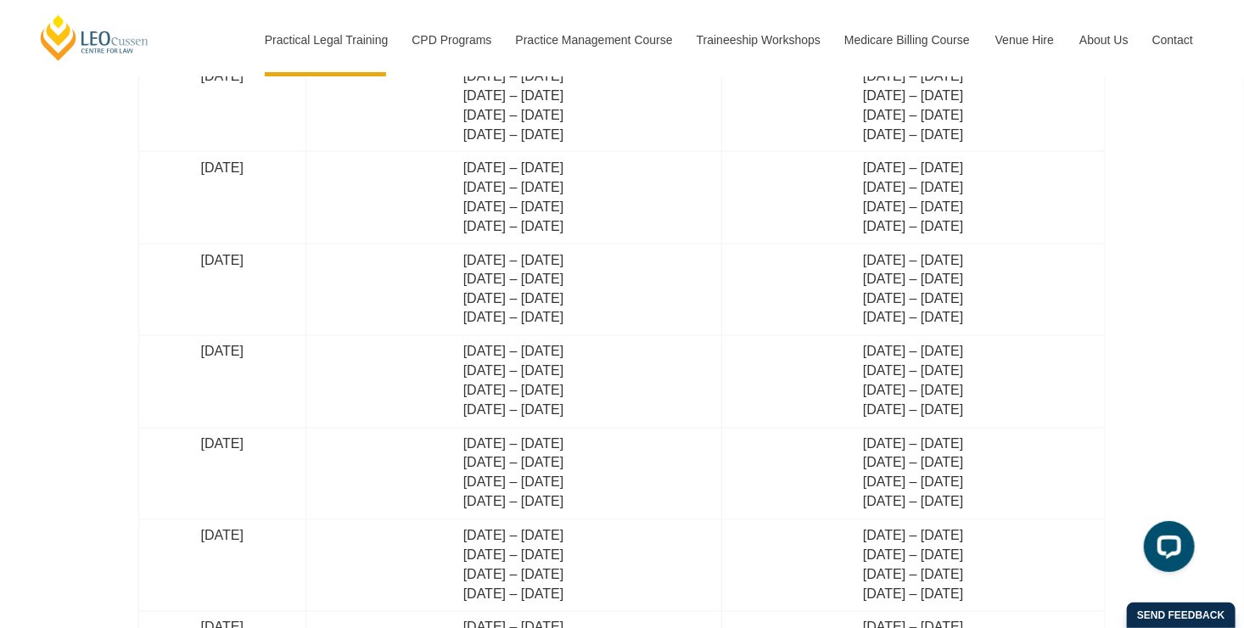
drag, startPoint x: 503, startPoint y: 457, endPoint x: 645, endPoint y: 463, distance: 141.9
click at [645, 463] on td "7 Jul – 25 Jul 2025 25 Aug – 12 Sep 2025 10 Nov – 28 Nov 2025 27 Jan – 16 Feb 2…" at bounding box center [514, 474] width 416 height 92
drag, startPoint x: 645, startPoint y: 463, endPoint x: 639, endPoint y: 479, distance: 17.2
click at [639, 479] on td "7 Jul – 25 Jul 2025 25 Aug – 12 Sep 2025 10 Nov – 28 Nov 2025 27 Jan – 16 Feb 2…" at bounding box center [514, 474] width 416 height 92
drag, startPoint x: 639, startPoint y: 479, endPoint x: 624, endPoint y: 479, distance: 15.3
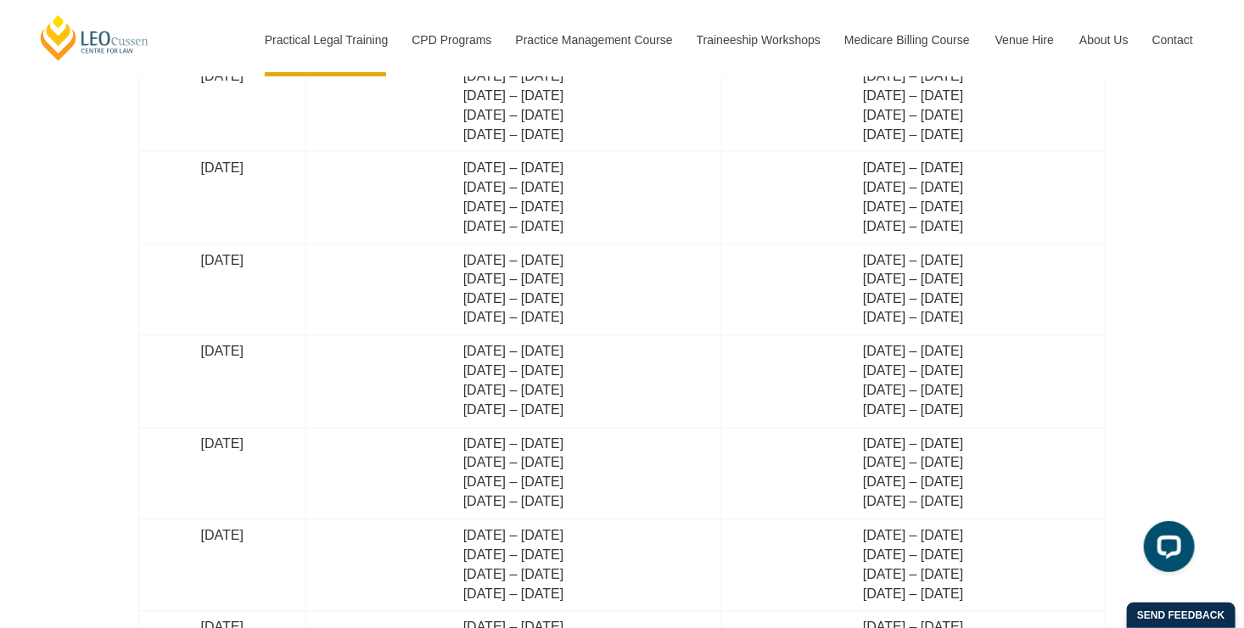
click at [624, 479] on td "7 Jul – 25 Jul 2025 25 Aug – 12 Sep 2025 10 Nov – 28 Nov 2025 27 Jan – 16 Feb 2…" at bounding box center [514, 474] width 416 height 92
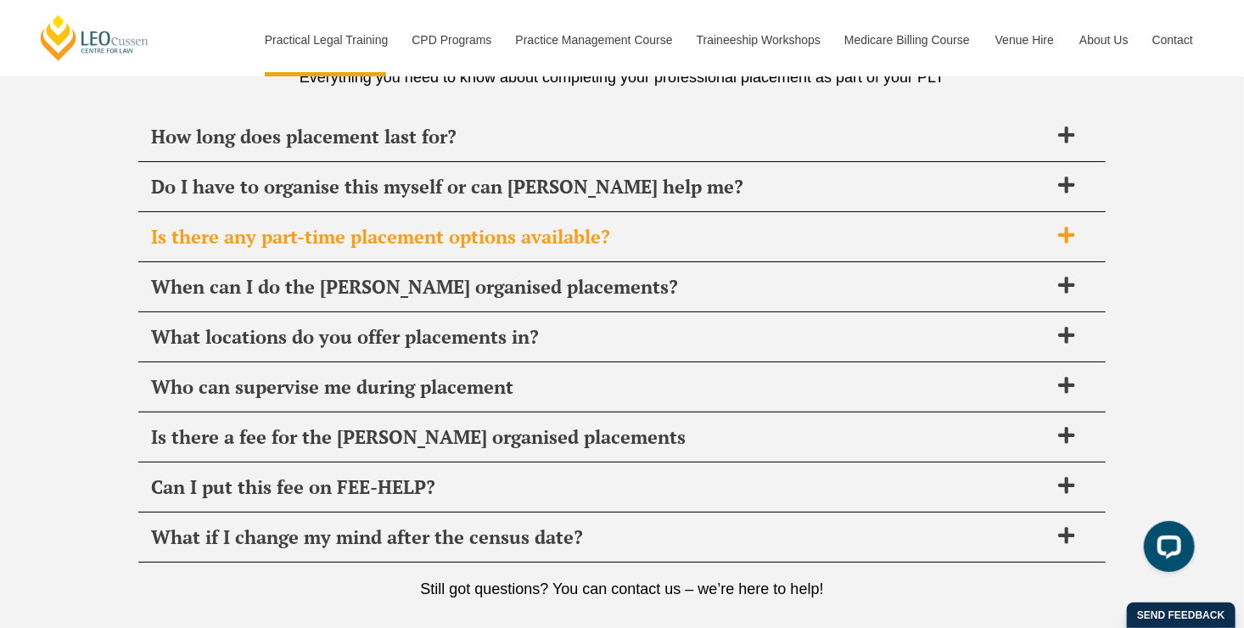
scroll to position [6233, 0]
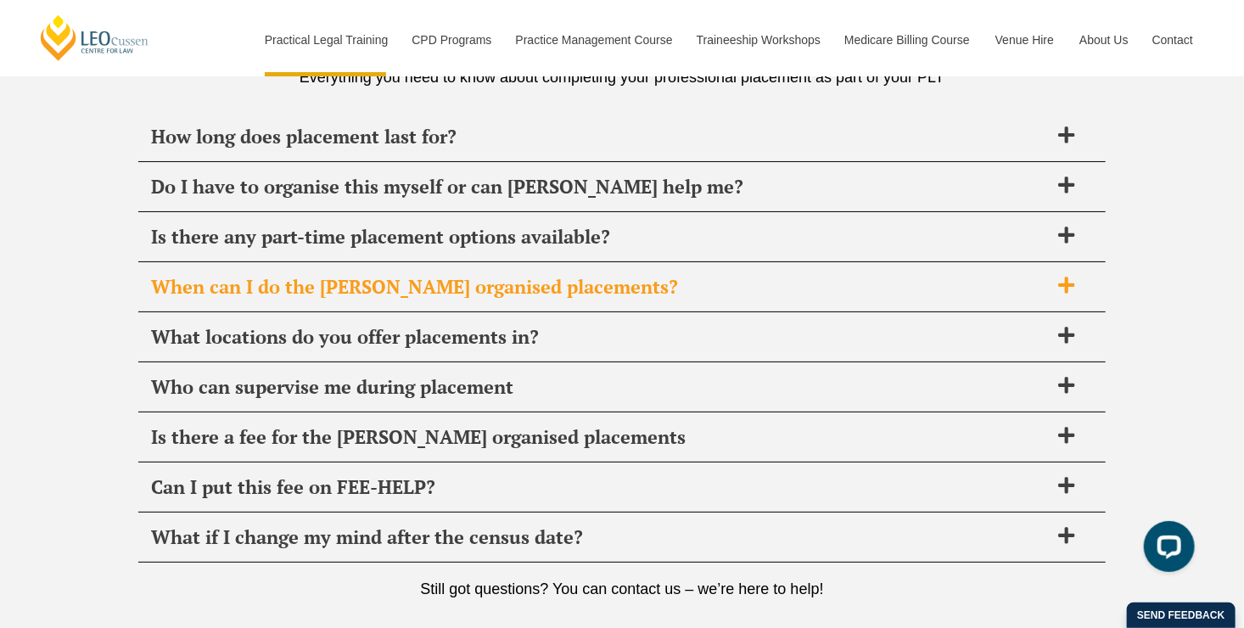
click at [503, 262] on div "When can I do the Leo Cussen organised placements?" at bounding box center [622, 287] width 968 height 50
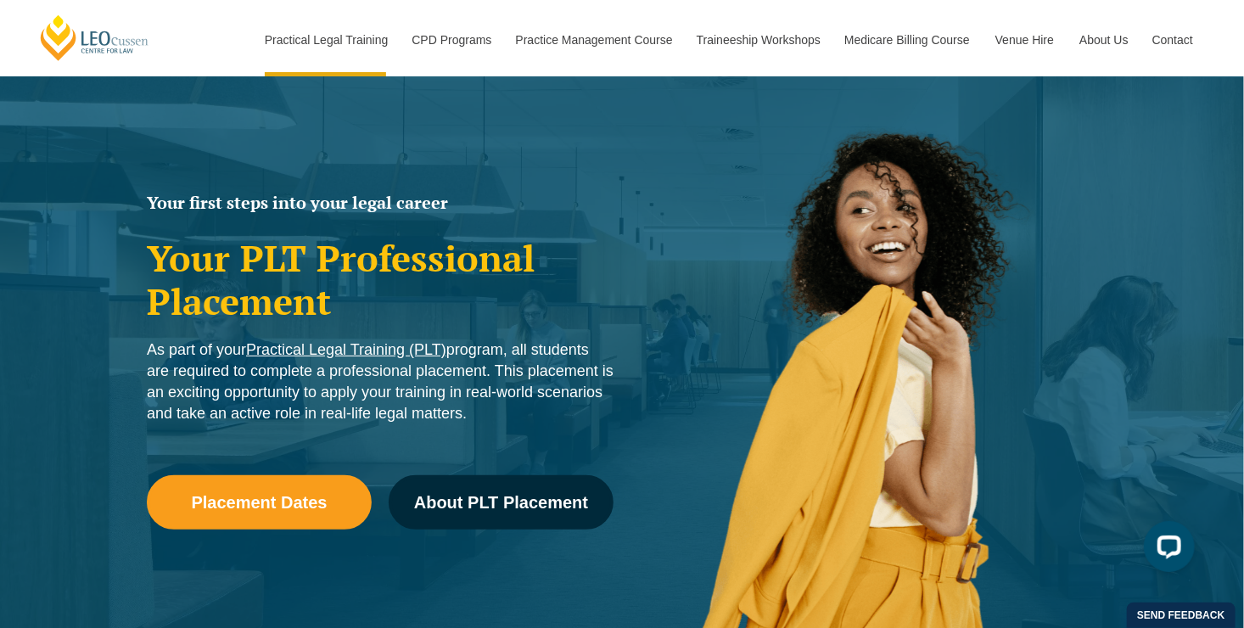
scroll to position [0, 0]
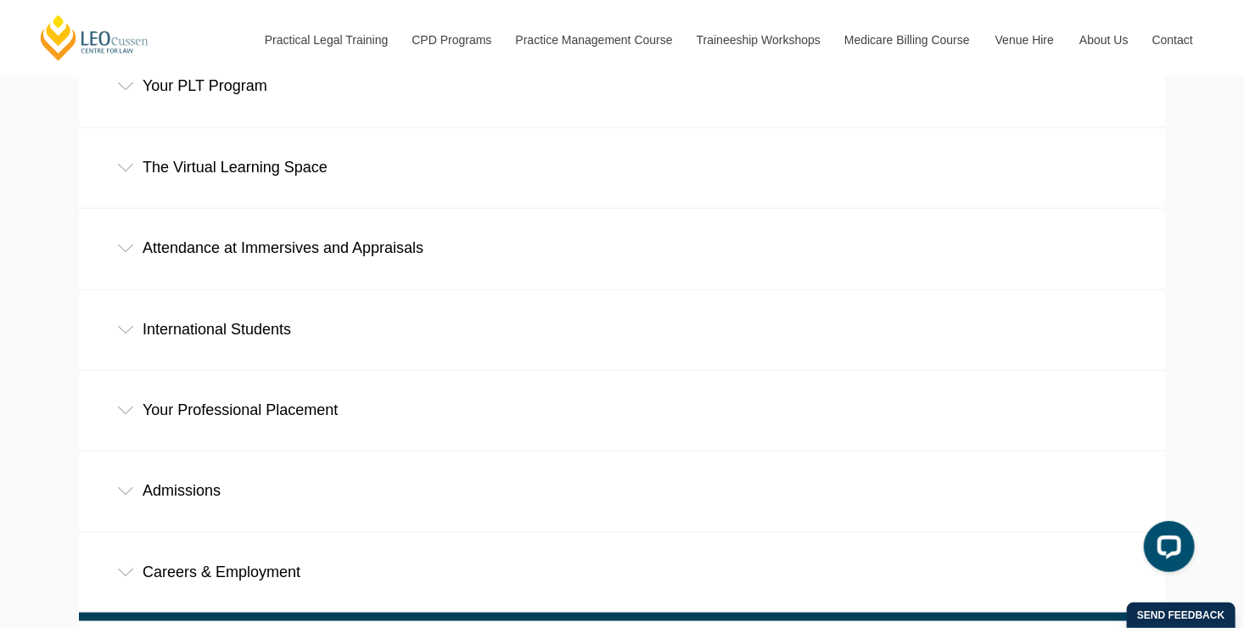
scroll to position [862, 0]
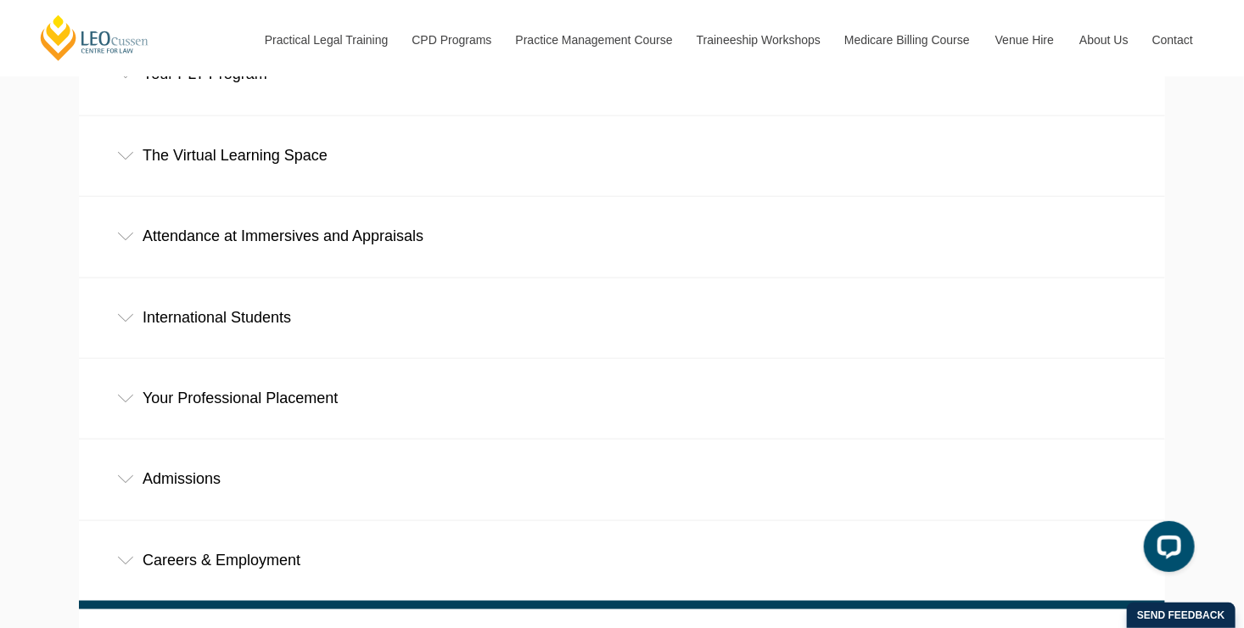
click at [405, 359] on div "Your Professional Placement" at bounding box center [622, 398] width 1086 height 79
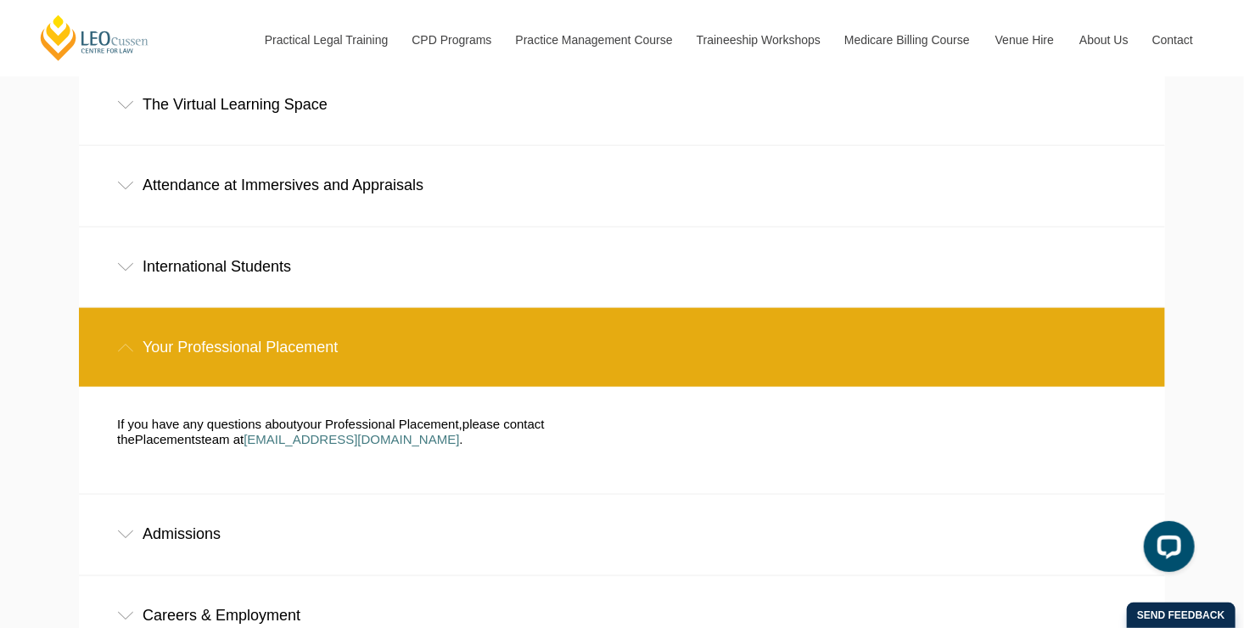
scroll to position [923, 0]
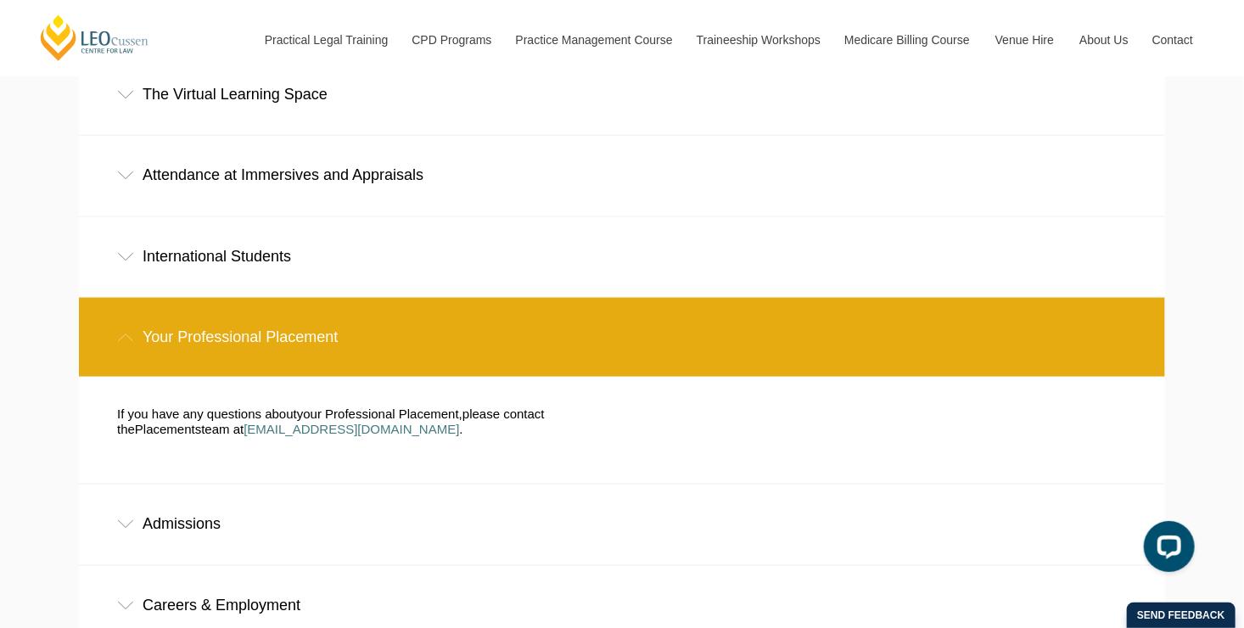
click at [213, 485] on div "Admissions" at bounding box center [622, 524] width 1086 height 79
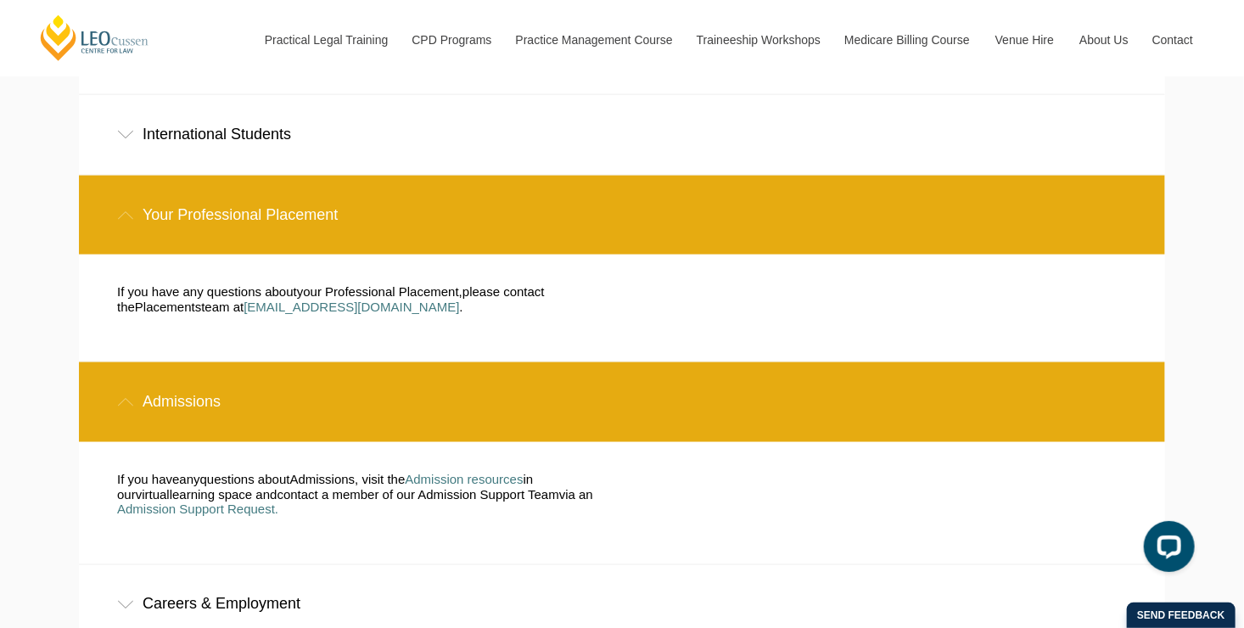
scroll to position [1047, 0]
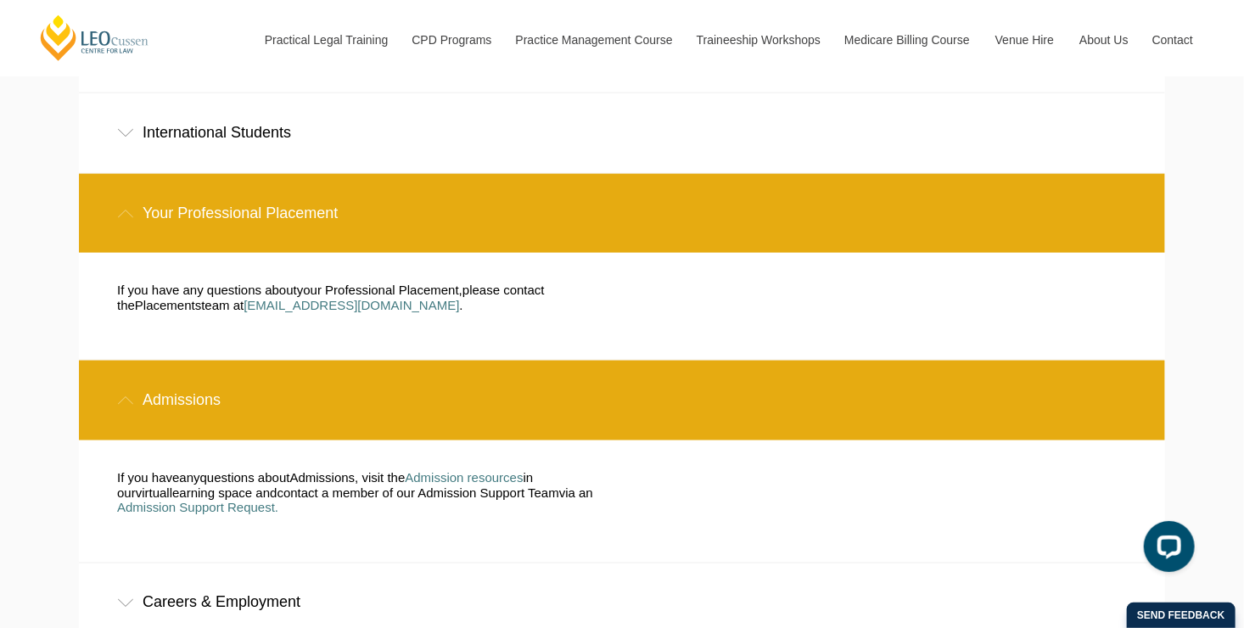
click at [204, 564] on div "Careers & Employment" at bounding box center [622, 603] width 1086 height 79
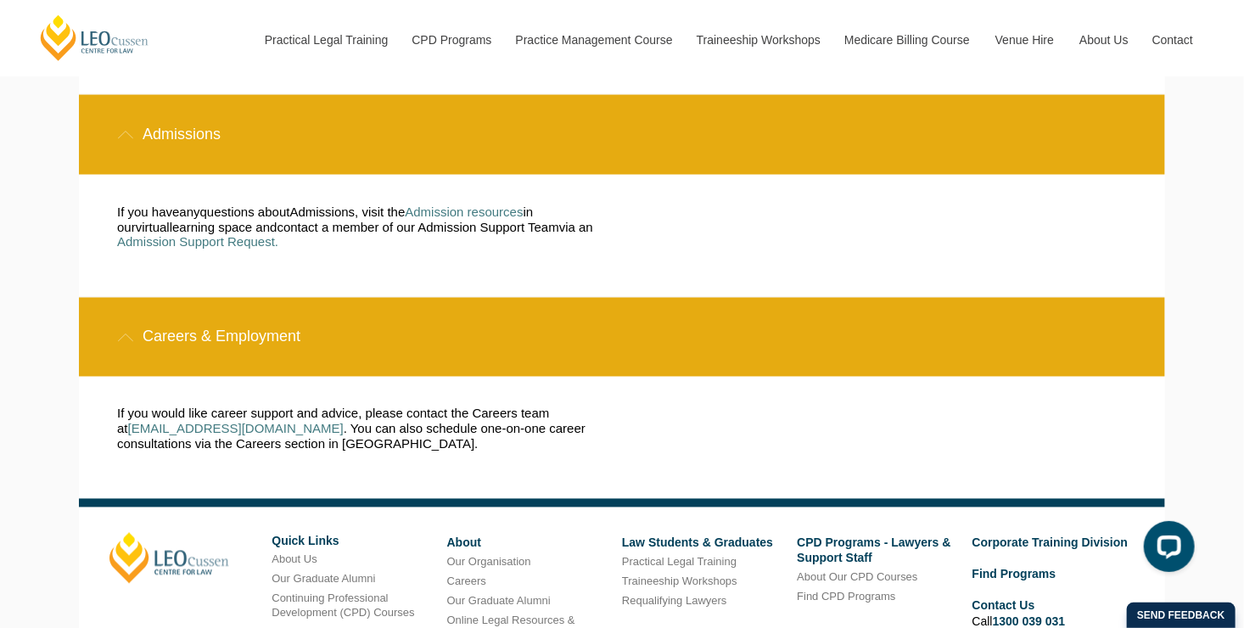
scroll to position [1330, 0]
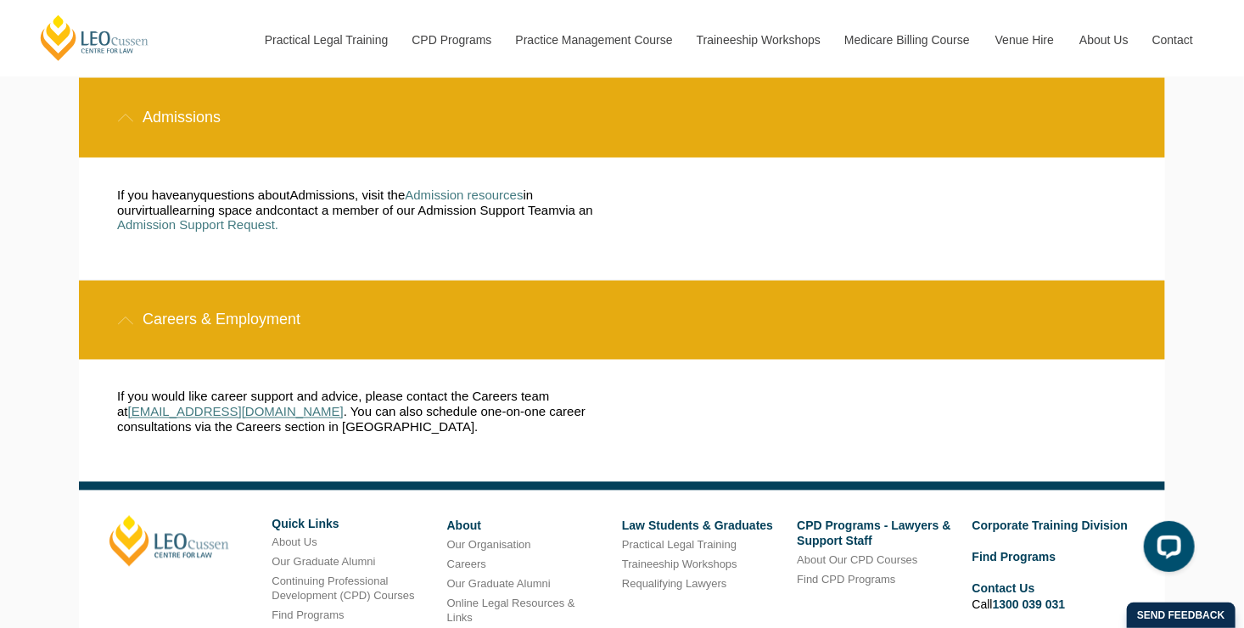
click at [250, 405] on link "[EMAIL_ADDRESS][DOMAIN_NAME]" at bounding box center [236, 412] width 216 height 14
click at [877, 158] on div "If you have any questions about Admissions, visit the Admission resources i n o…" at bounding box center [609, 219] width 1010 height 122
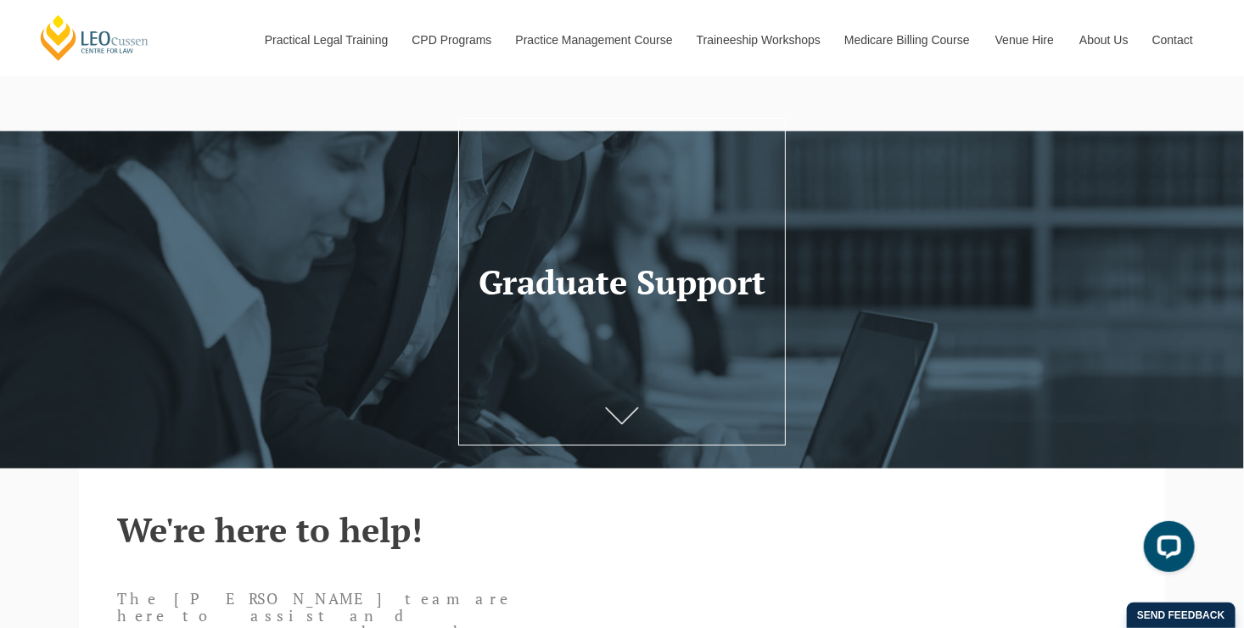
scroll to position [0, 0]
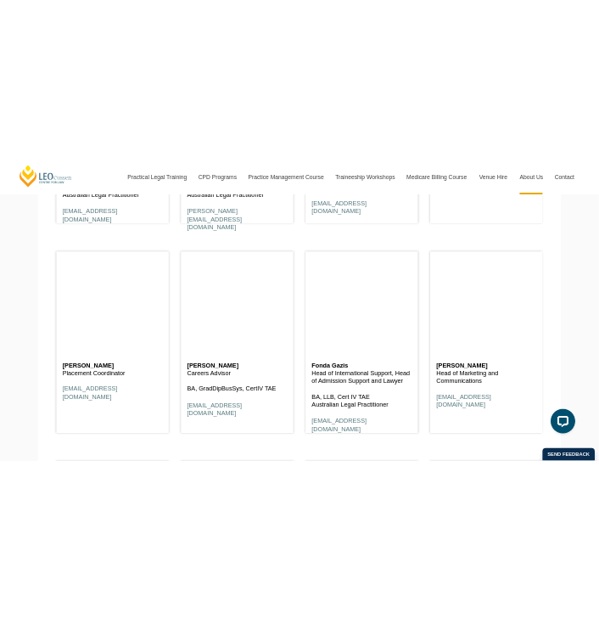
scroll to position [7048, 0]
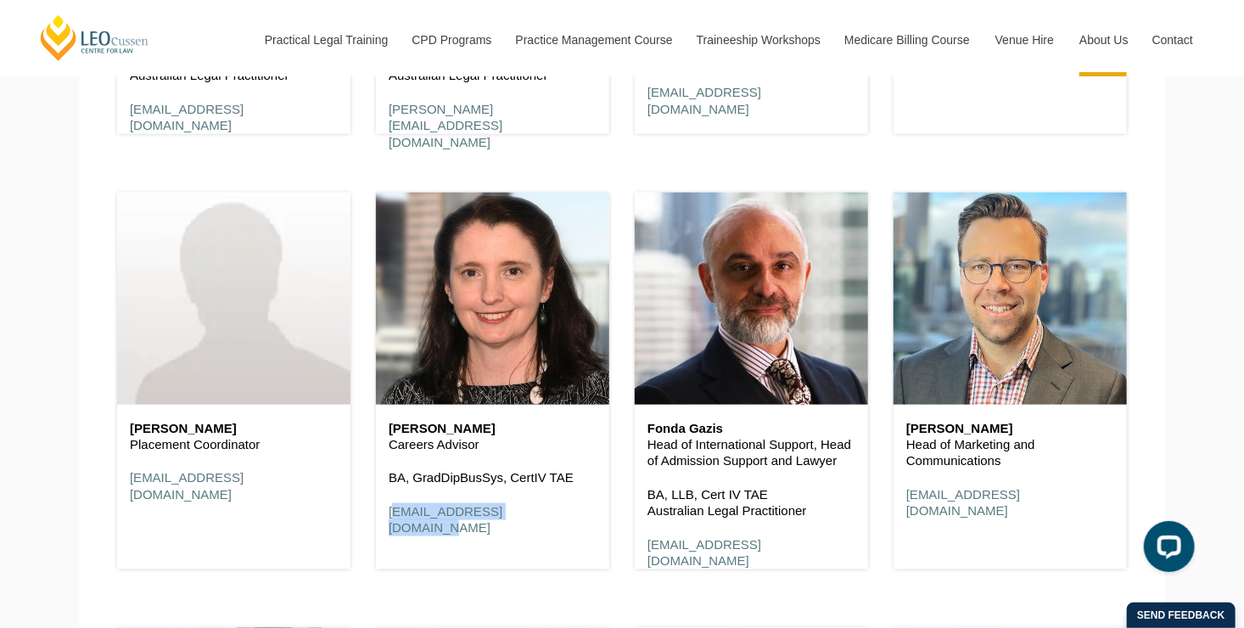
drag, startPoint x: 381, startPoint y: 514, endPoint x: 570, endPoint y: 526, distance: 189.6
click at [570, 526] on div "[PERSON_NAME] Careers Advisor BA, GradDipBusSys, CertIV TAE [EMAIL_ADDRESS][DOM…" at bounding box center [492, 479] width 233 height 149
copy link "[EMAIL_ADDRESS][DOMAIN_NAME]"
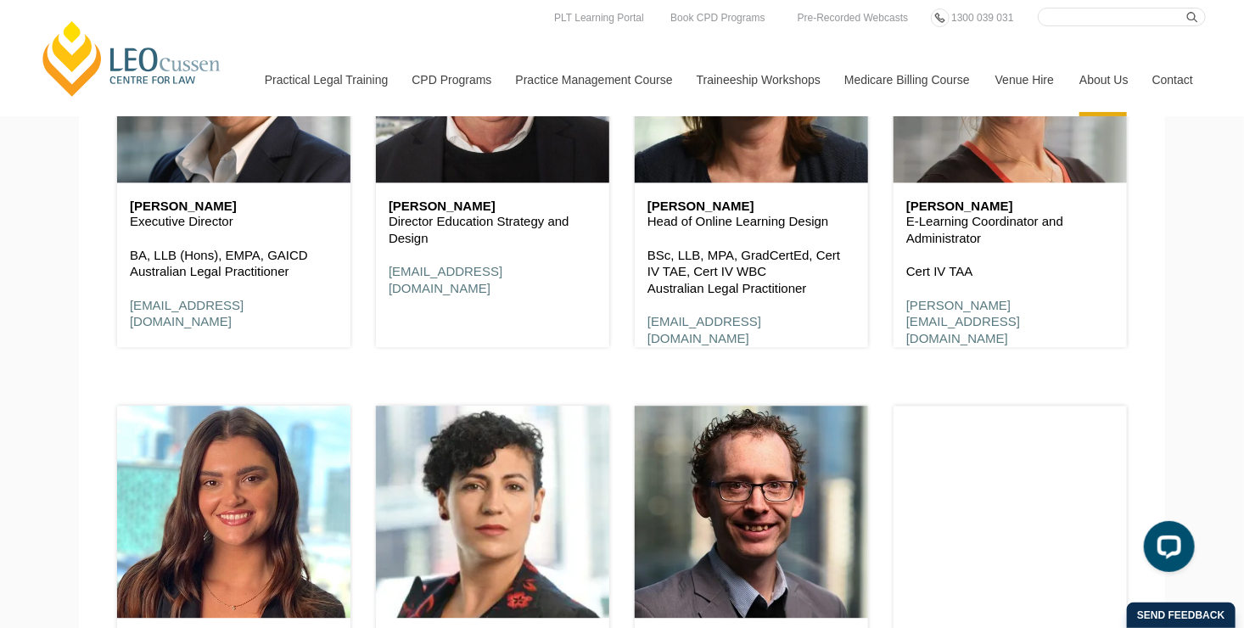
scroll to position [7167, 0]
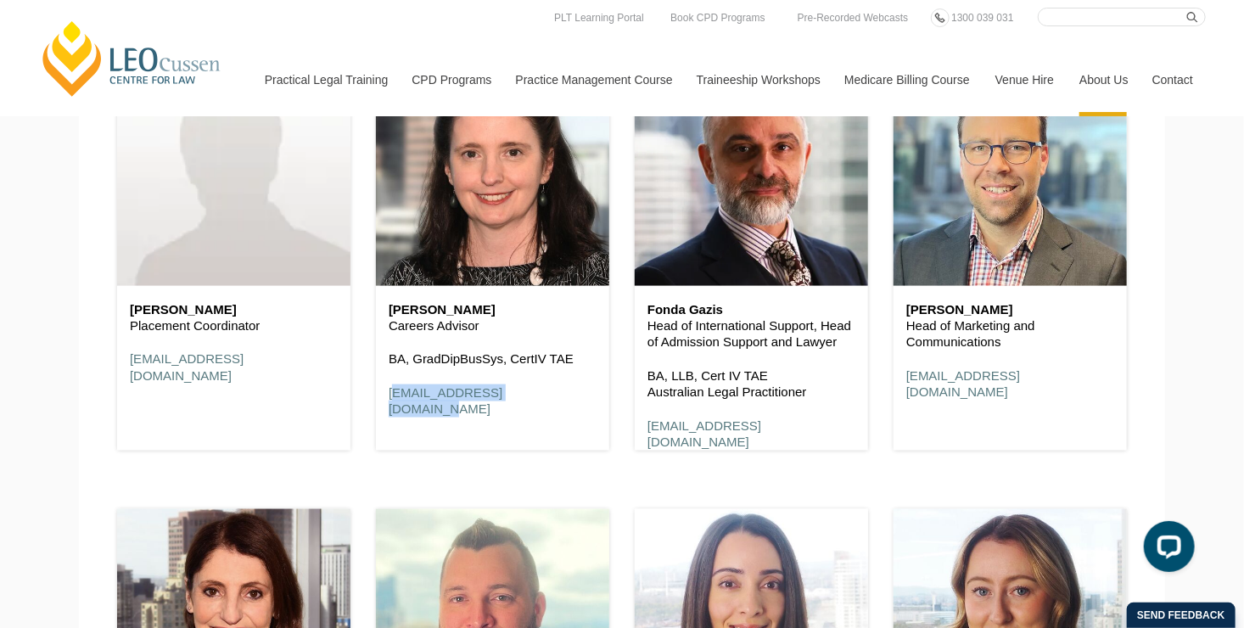
drag, startPoint x: 387, startPoint y: 395, endPoint x: 566, endPoint y: 409, distance: 179.7
click at [566, 409] on div "Jacinta Foley Careers Advisor BA, GradDipBusSys, CertIV TAE jfoley@leocussen.ed…" at bounding box center [492, 360] width 233 height 149
copy link "jfoley@leocussen.edu.au"
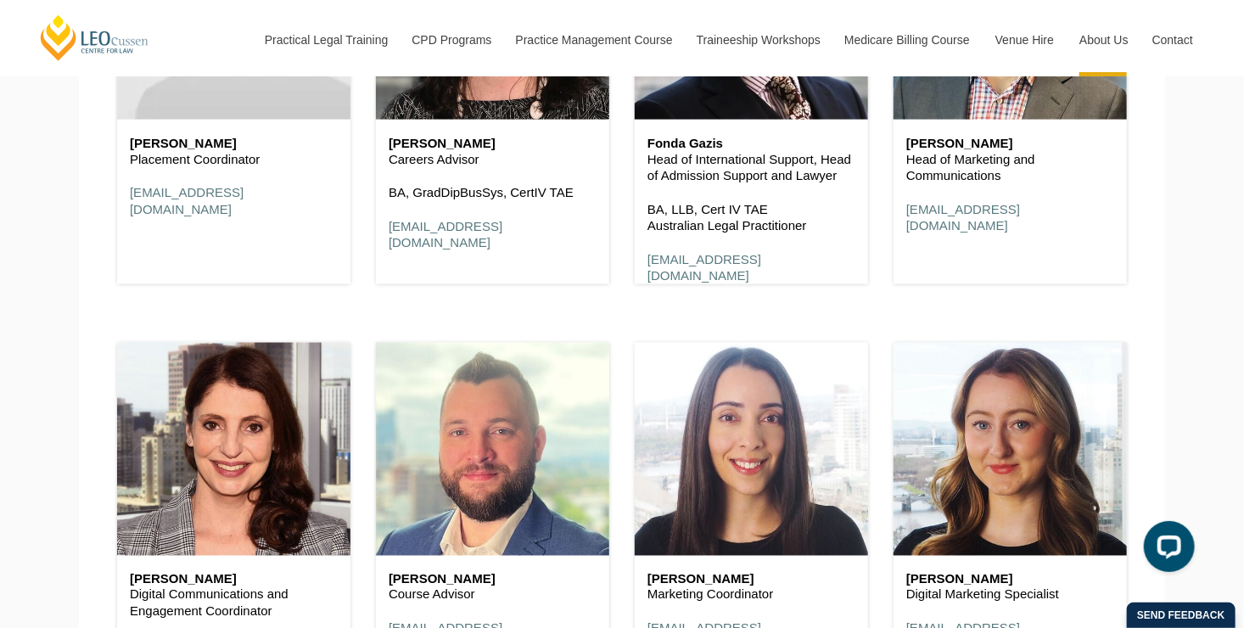
scroll to position [7181, 0]
